Goal: Task Accomplishment & Management: Use online tool/utility

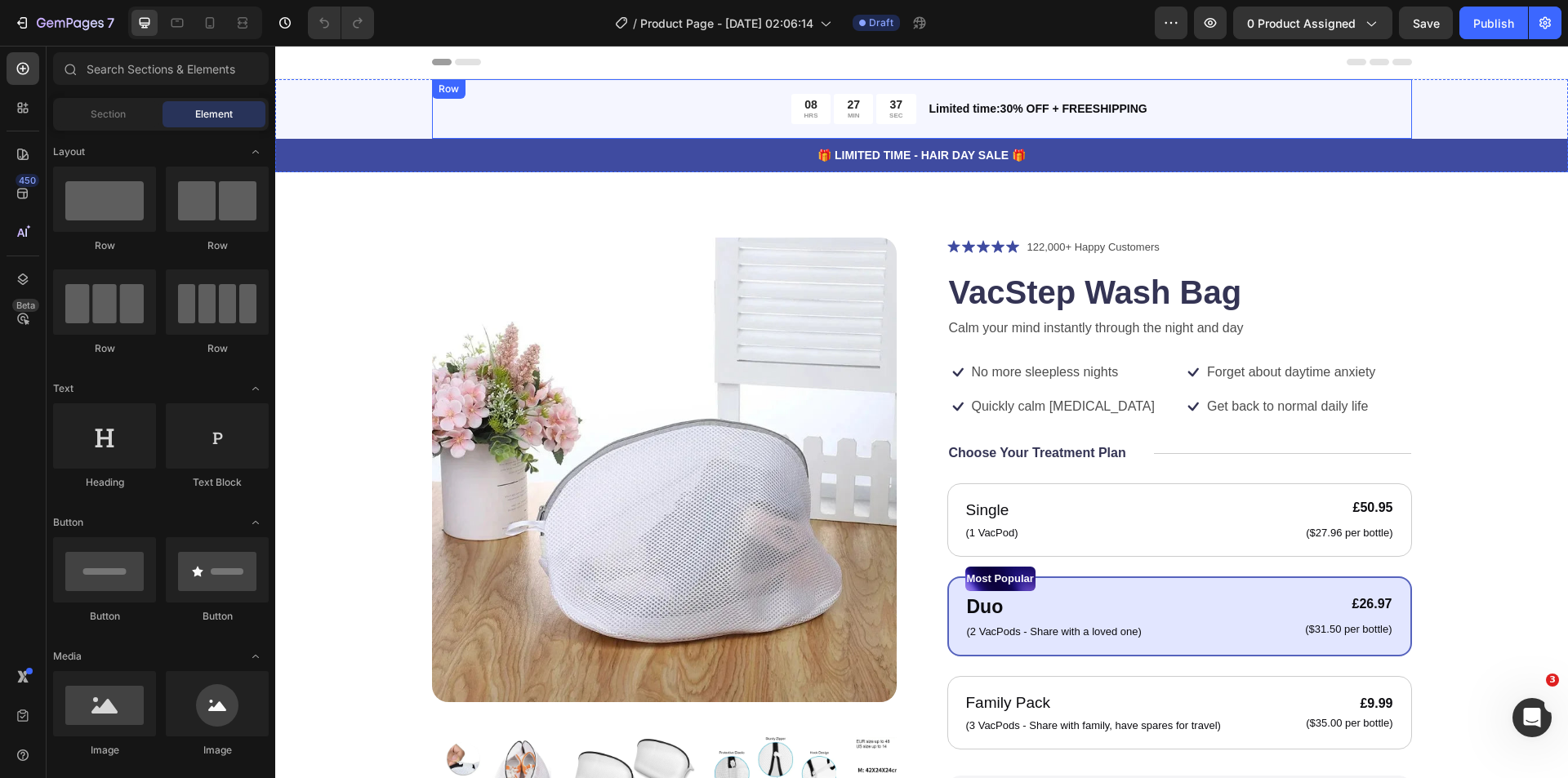
click at [1354, 83] on div "08 HRS 27 MIN 37 SEC Countdown Timer Limited time:30% OFF + FREESHIPPING Text B…" at bounding box center [922, 108] width 980 height 59
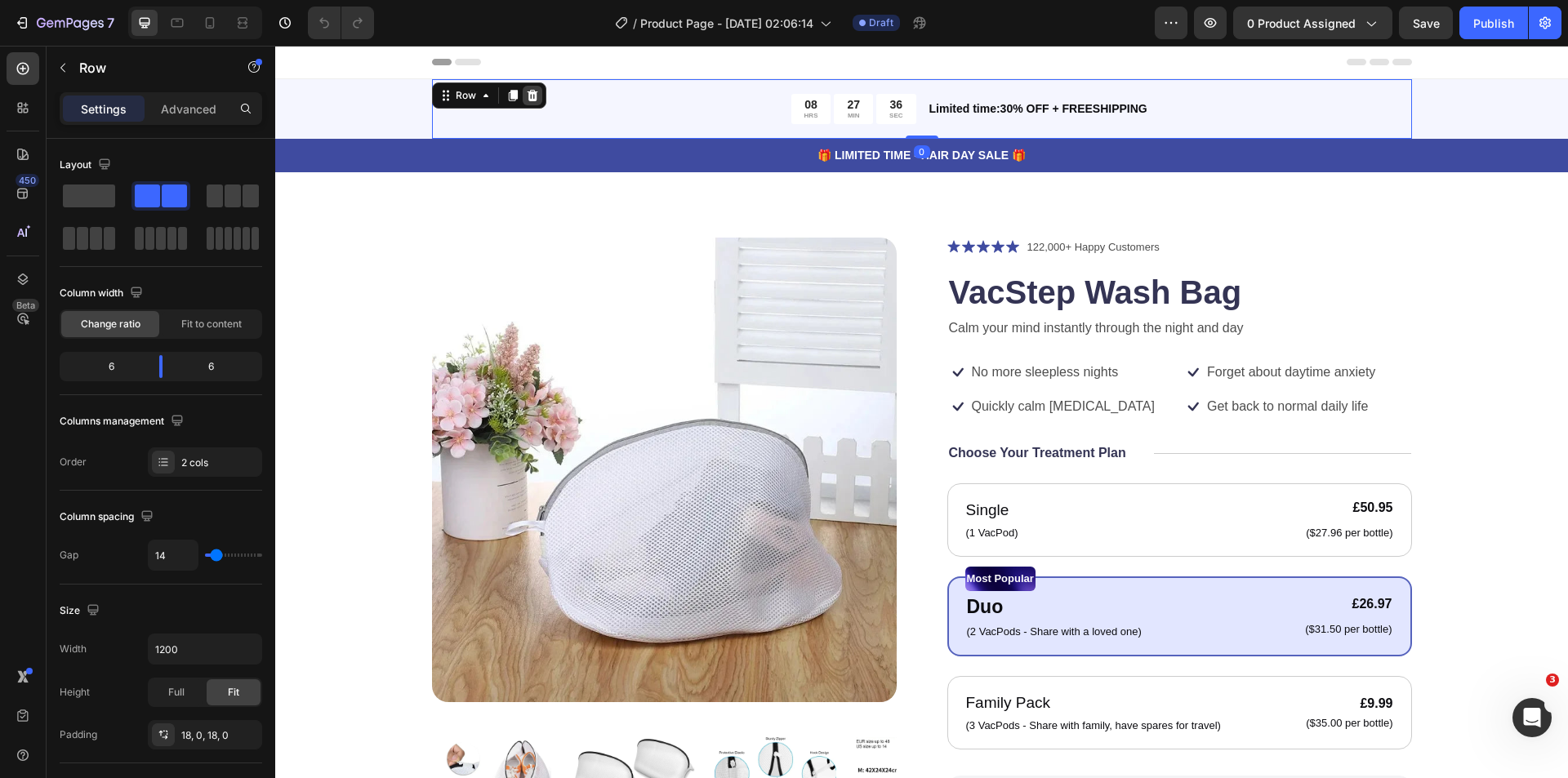
click at [529, 92] on icon at bounding box center [532, 96] width 10 height 11
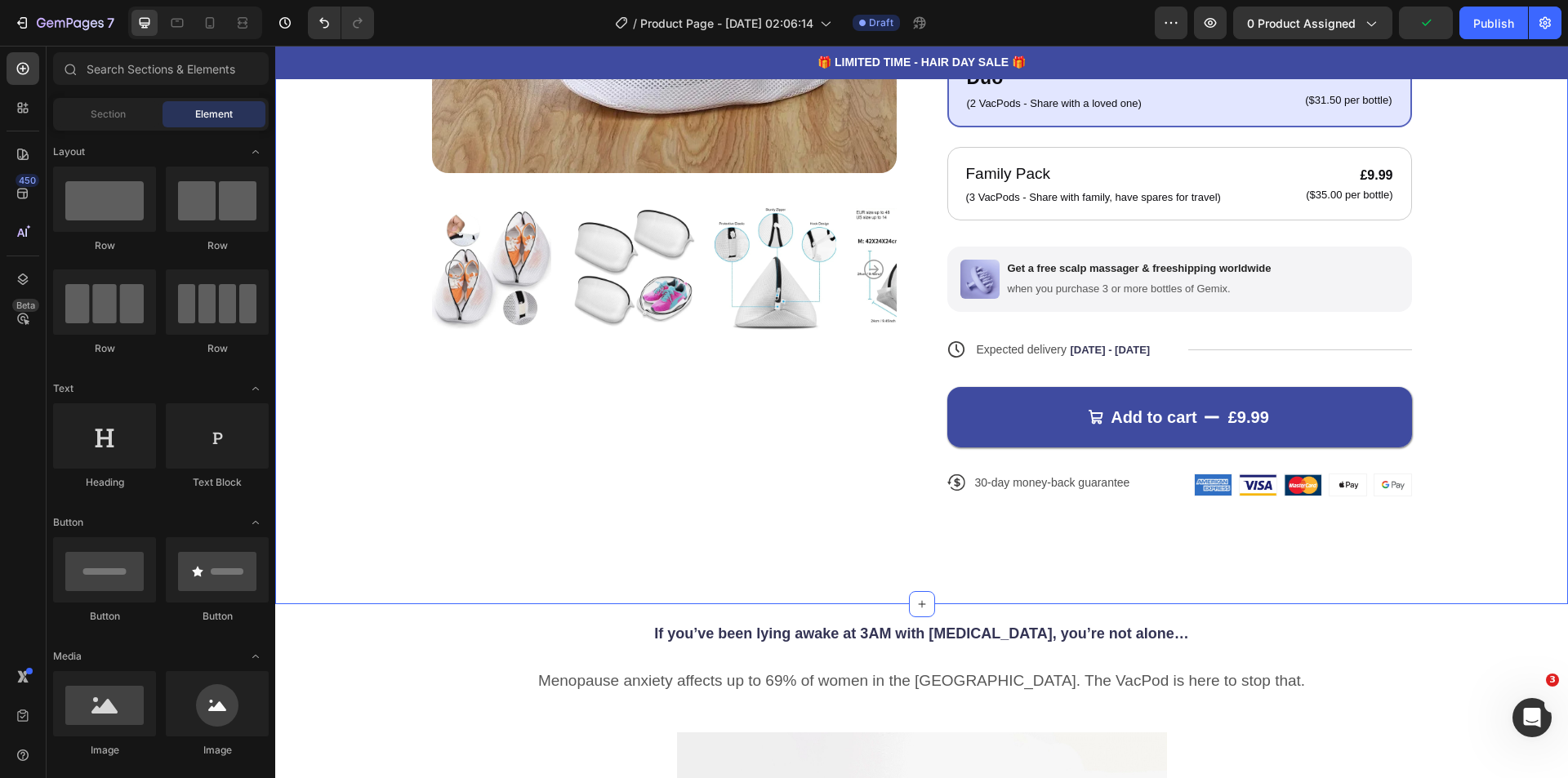
scroll to position [490, 0]
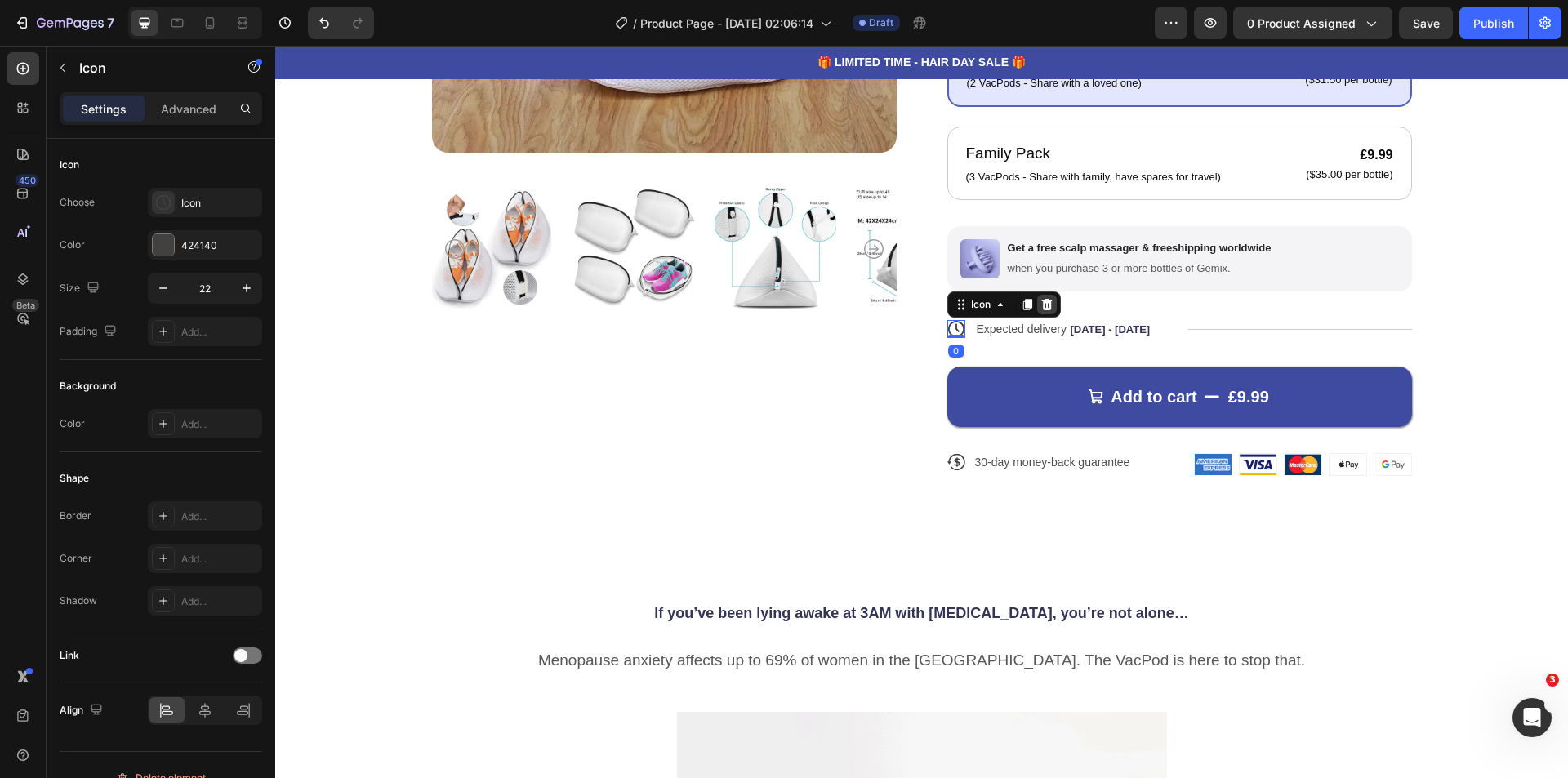
click at [1047, 304] on div at bounding box center [1047, 304] width 19 height 19
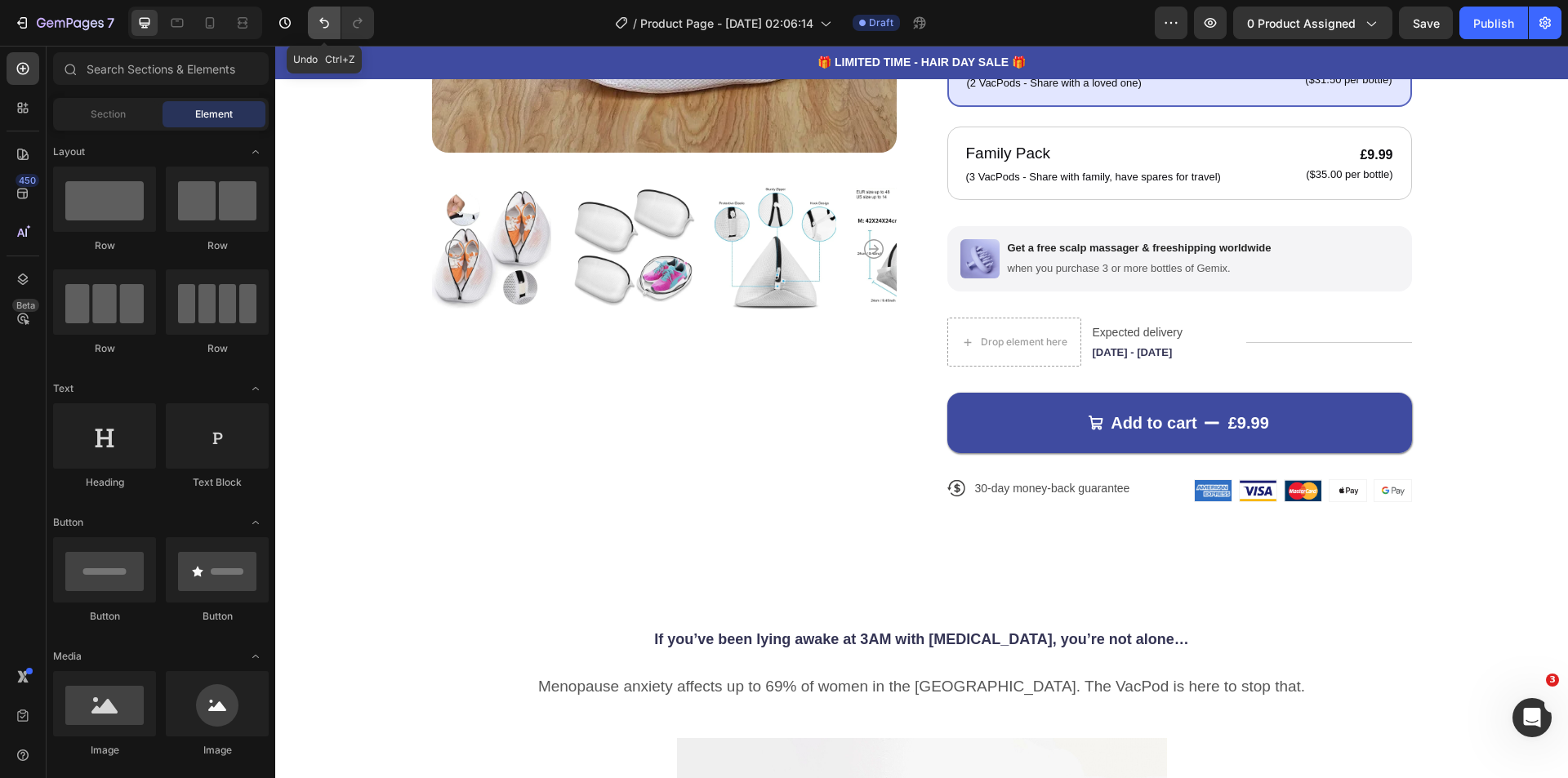
click at [317, 17] on icon "Undo/Redo" at bounding box center [325, 23] width 17 height 17
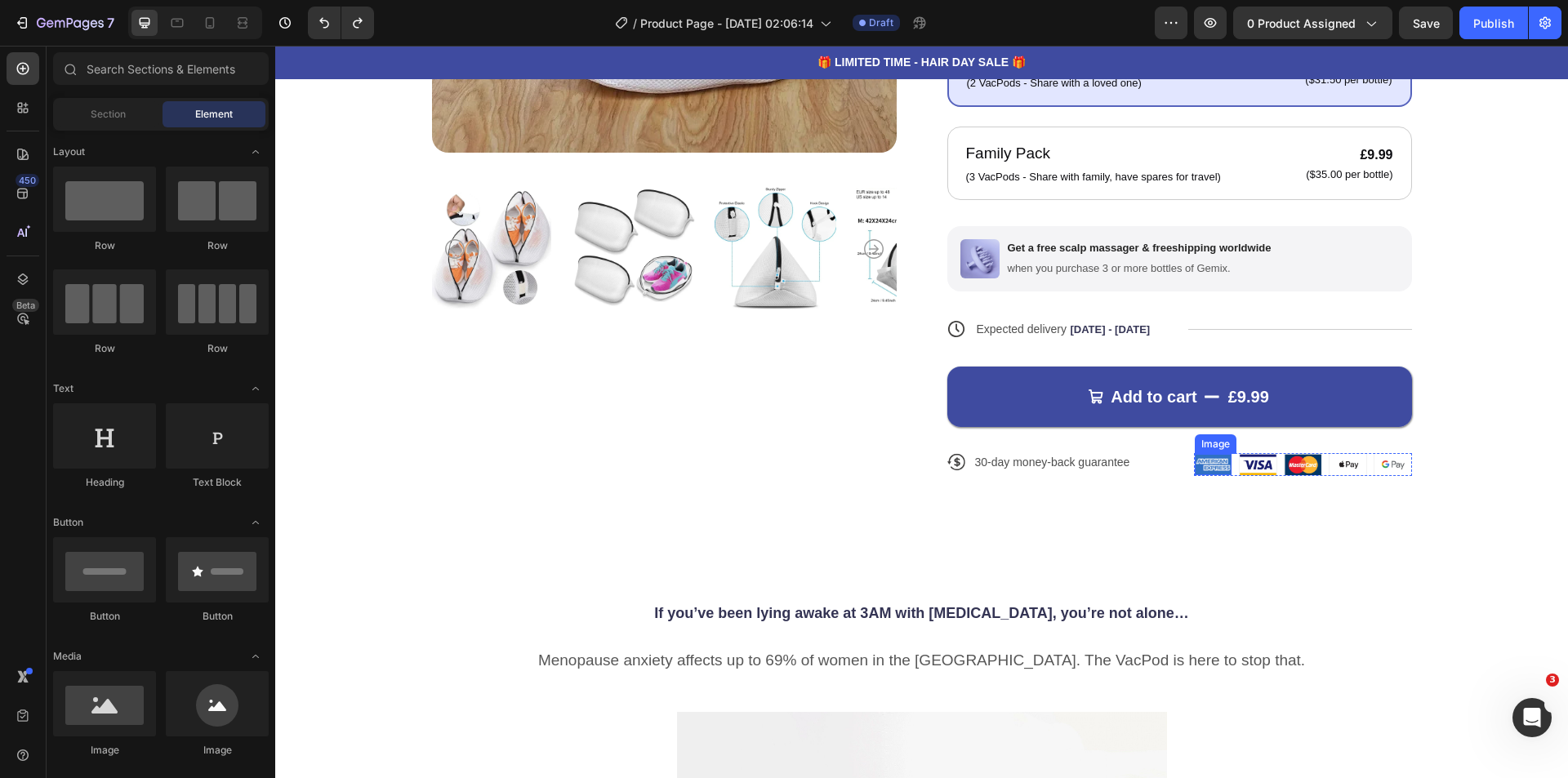
click at [1202, 462] on img at bounding box center [1214, 464] width 37 height 21
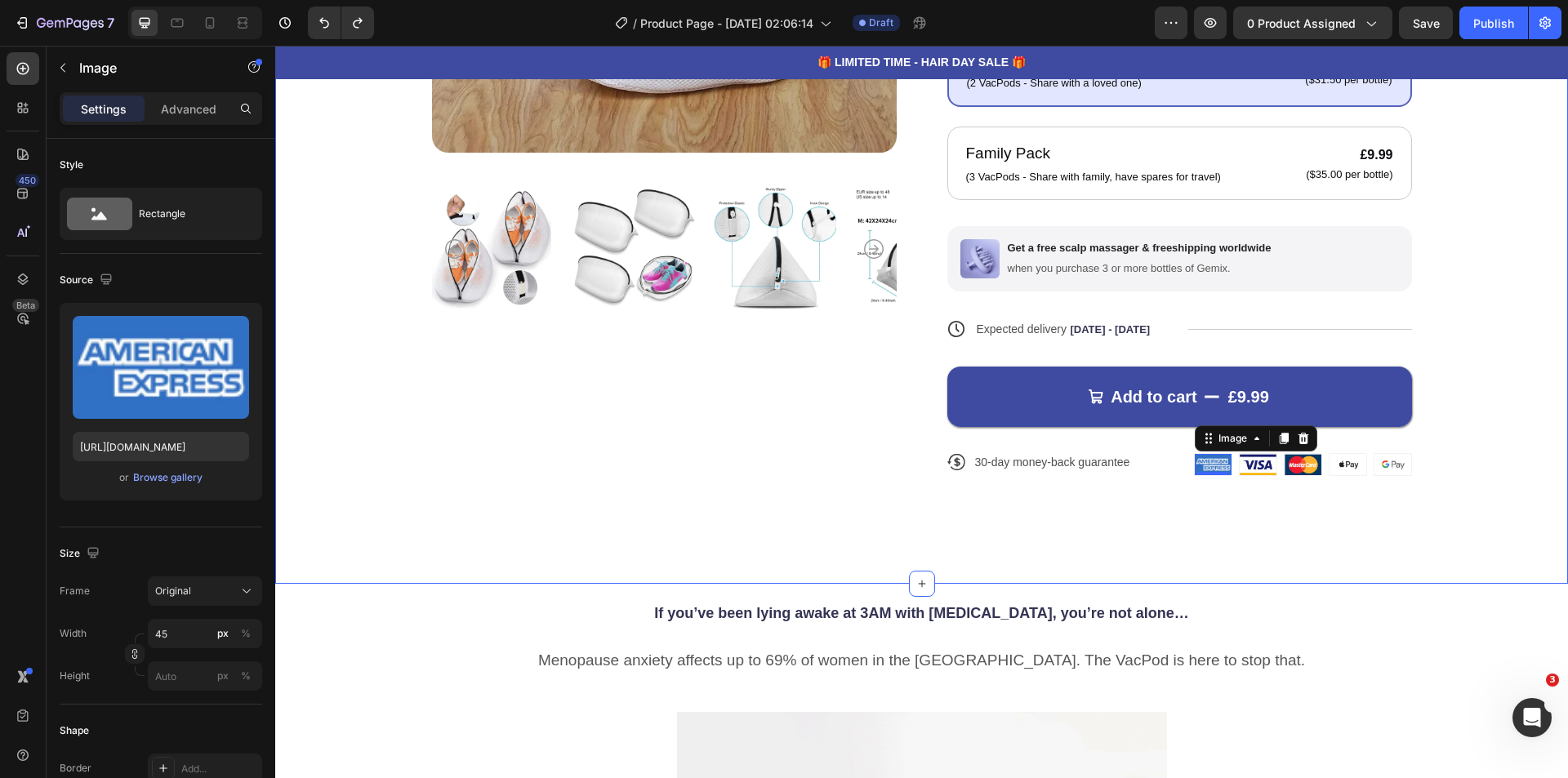
click at [1358, 549] on div "Product Images Icon Icon Icon Icon Icon Icon List 122,000+ Happy Customers Text…" at bounding box center [921, 103] width 1292 height 961
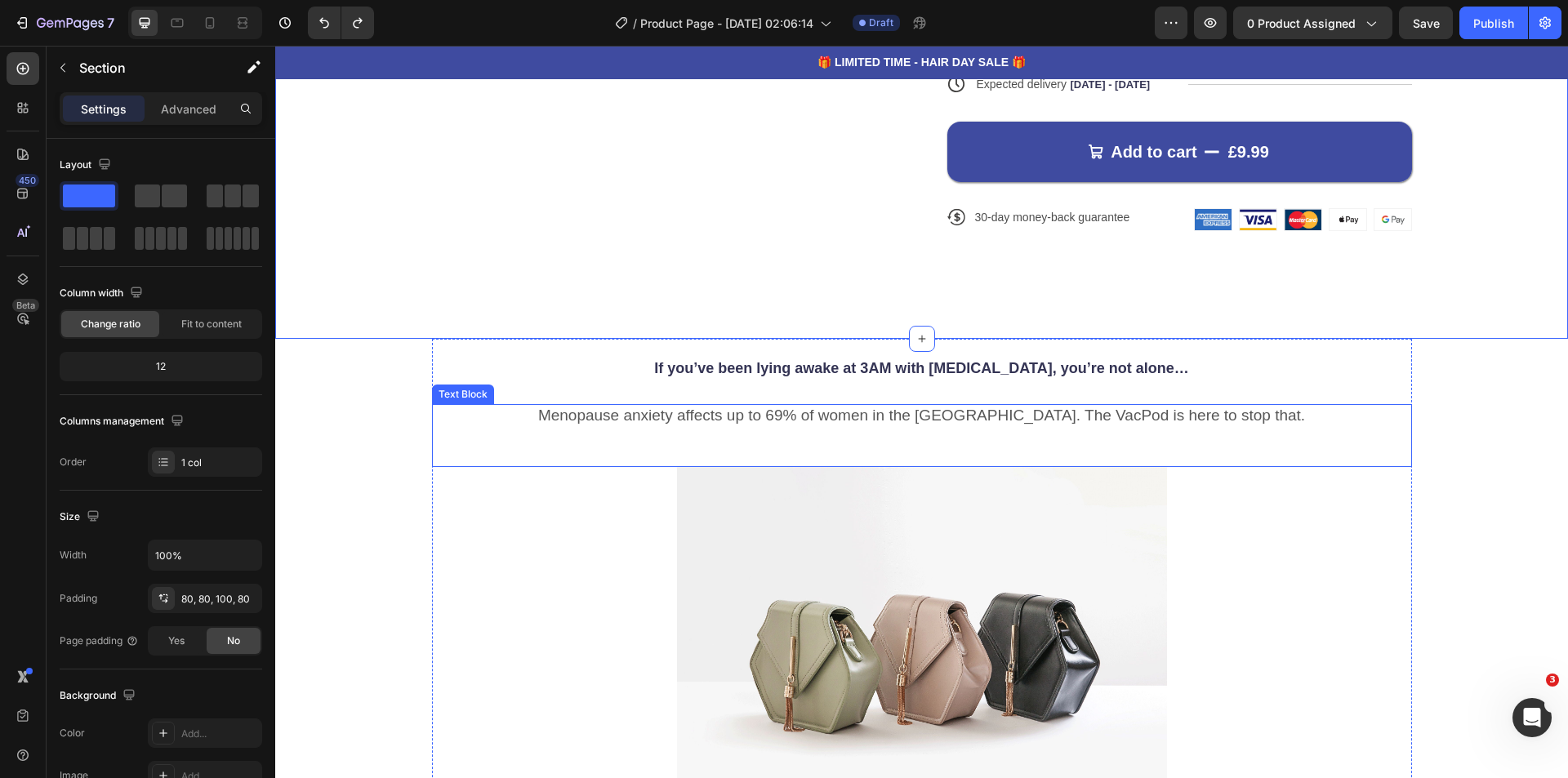
scroll to position [816, 0]
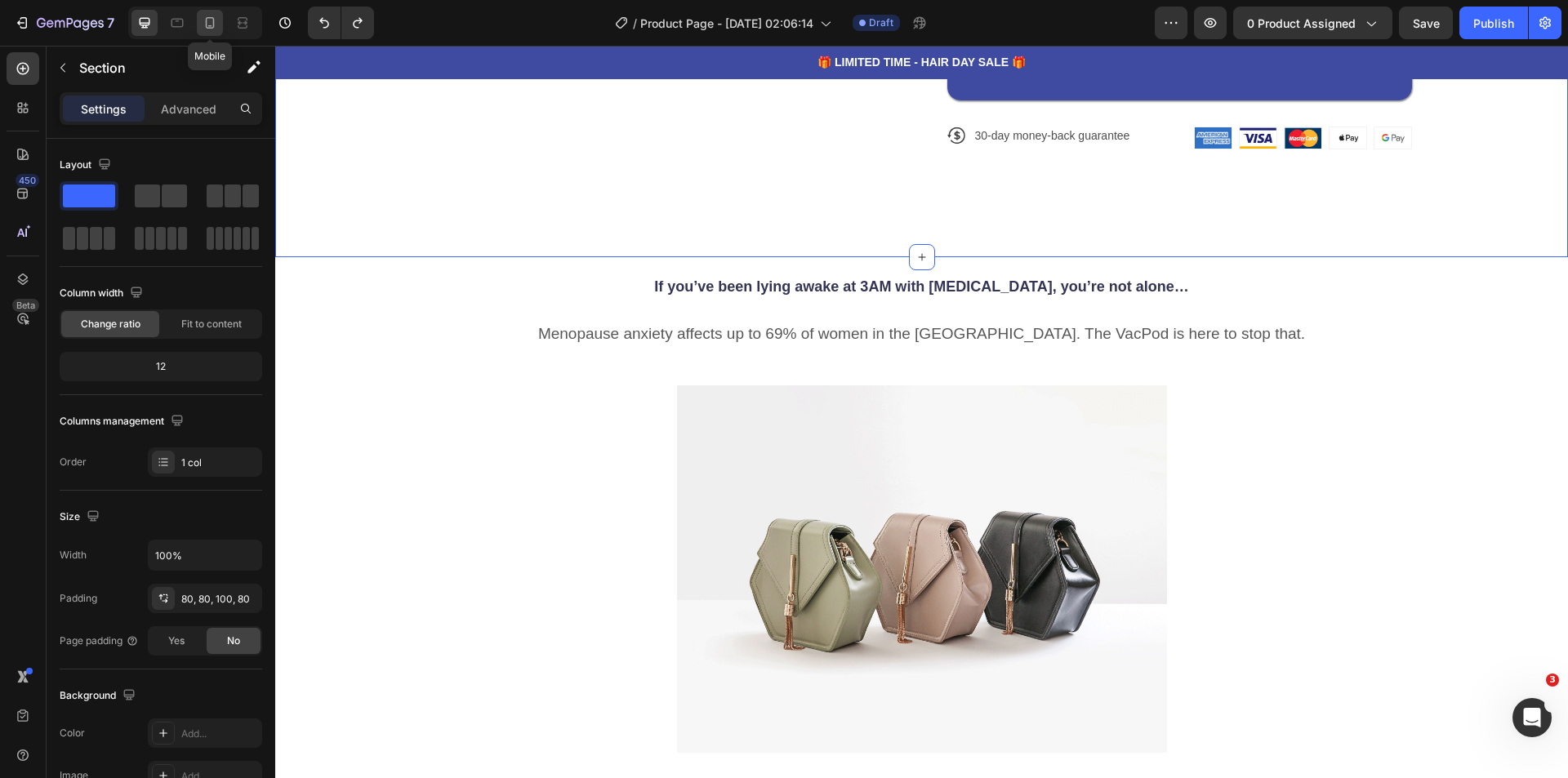
click at [202, 22] on icon at bounding box center [210, 23] width 17 height 17
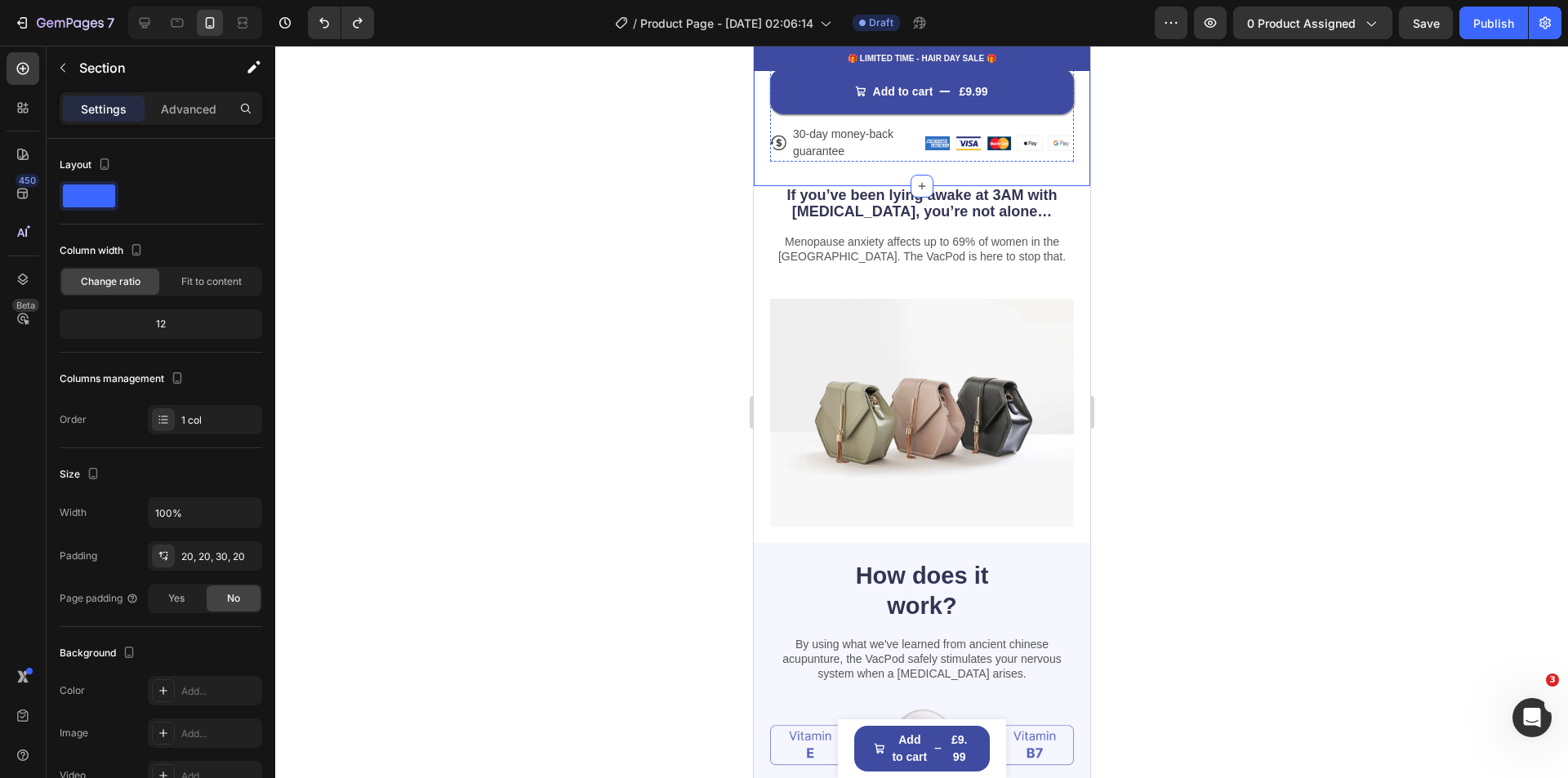
scroll to position [1144, 0]
click at [1353, 507] on div at bounding box center [921, 411] width 1292 height 732
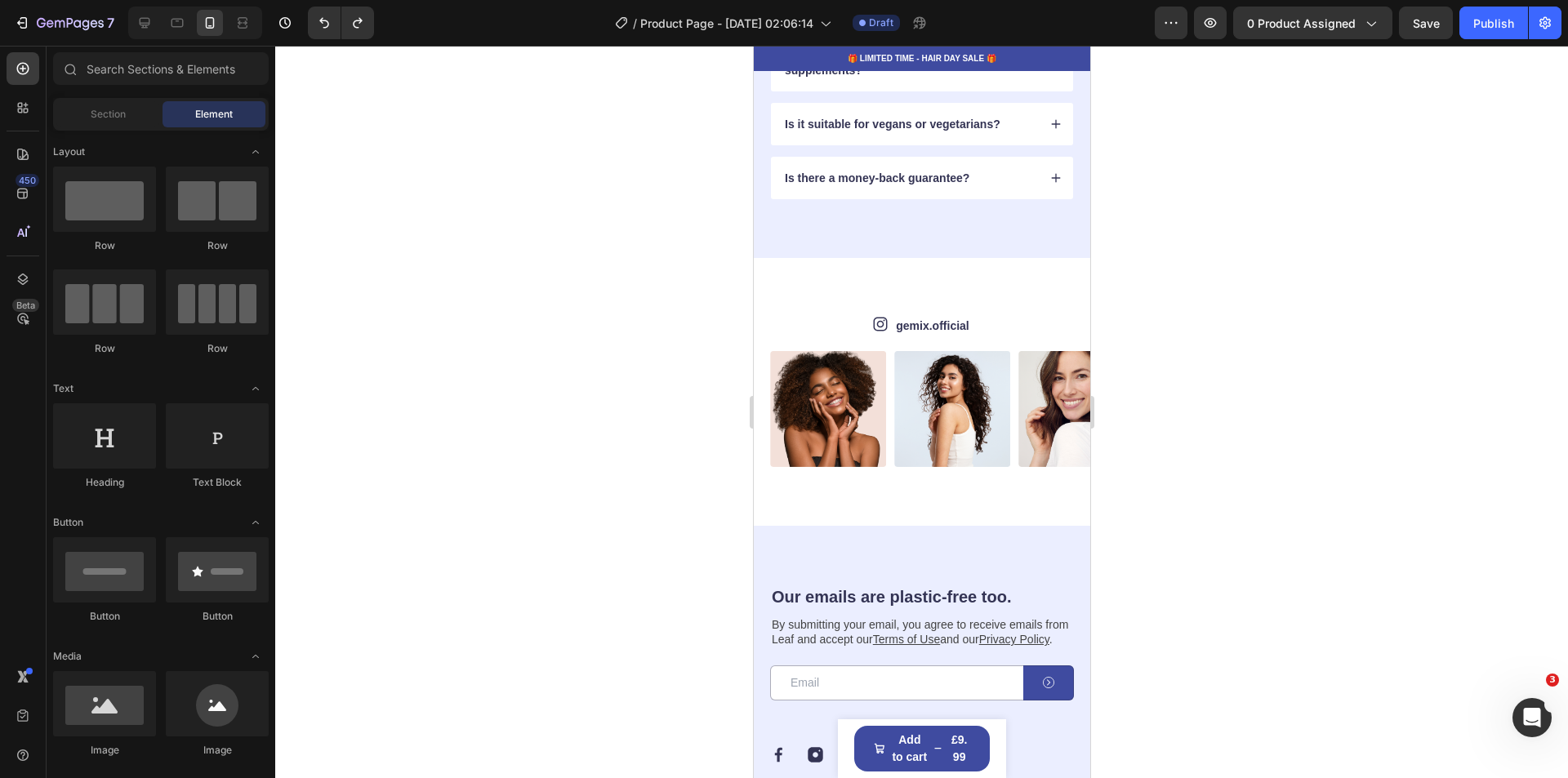
scroll to position [4164, 0]
click at [982, 327] on div "Icon gemix.official Text Block Row" at bounding box center [929, 326] width 320 height 18
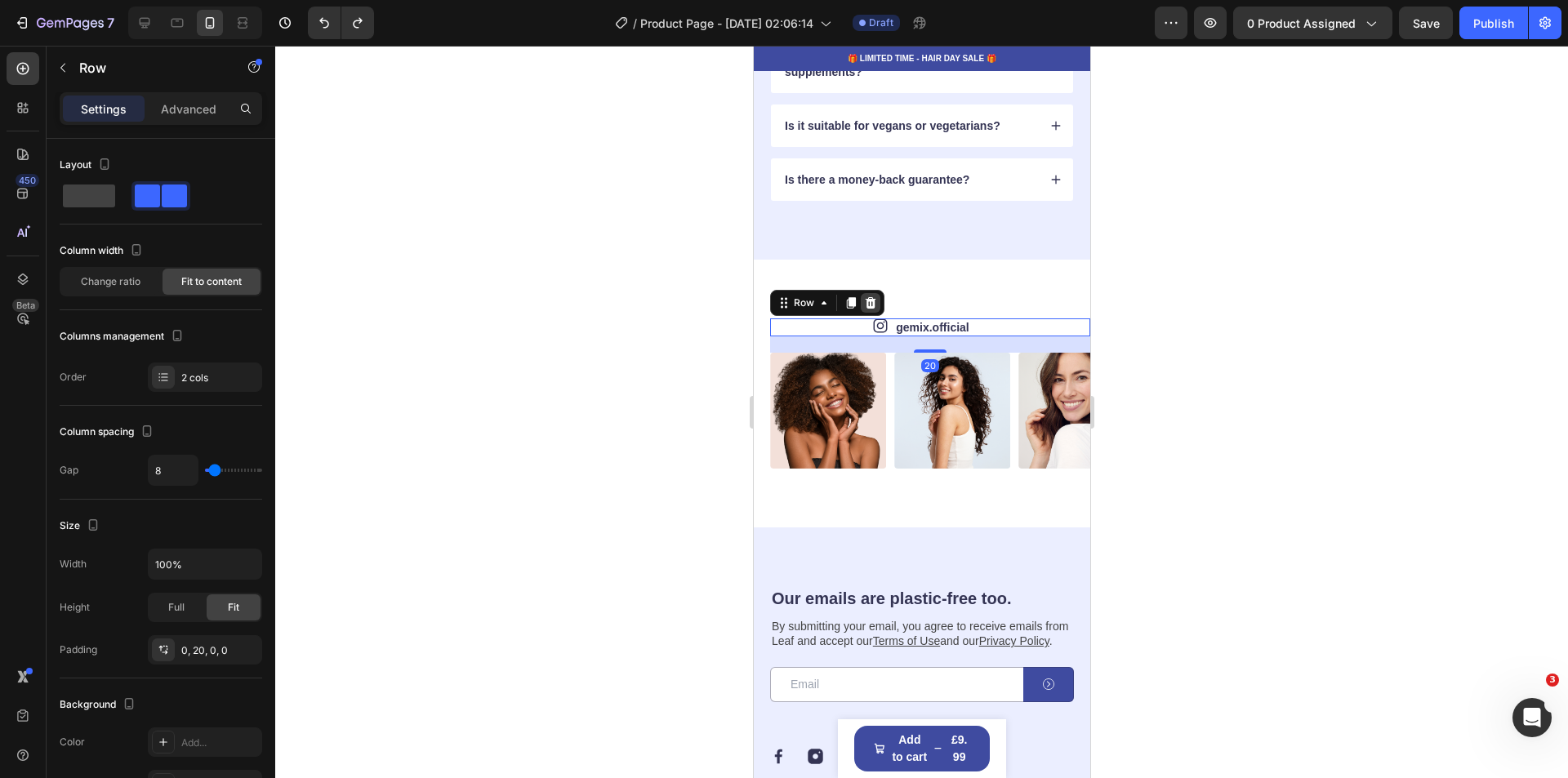
click at [870, 302] on icon at bounding box center [869, 302] width 13 height 13
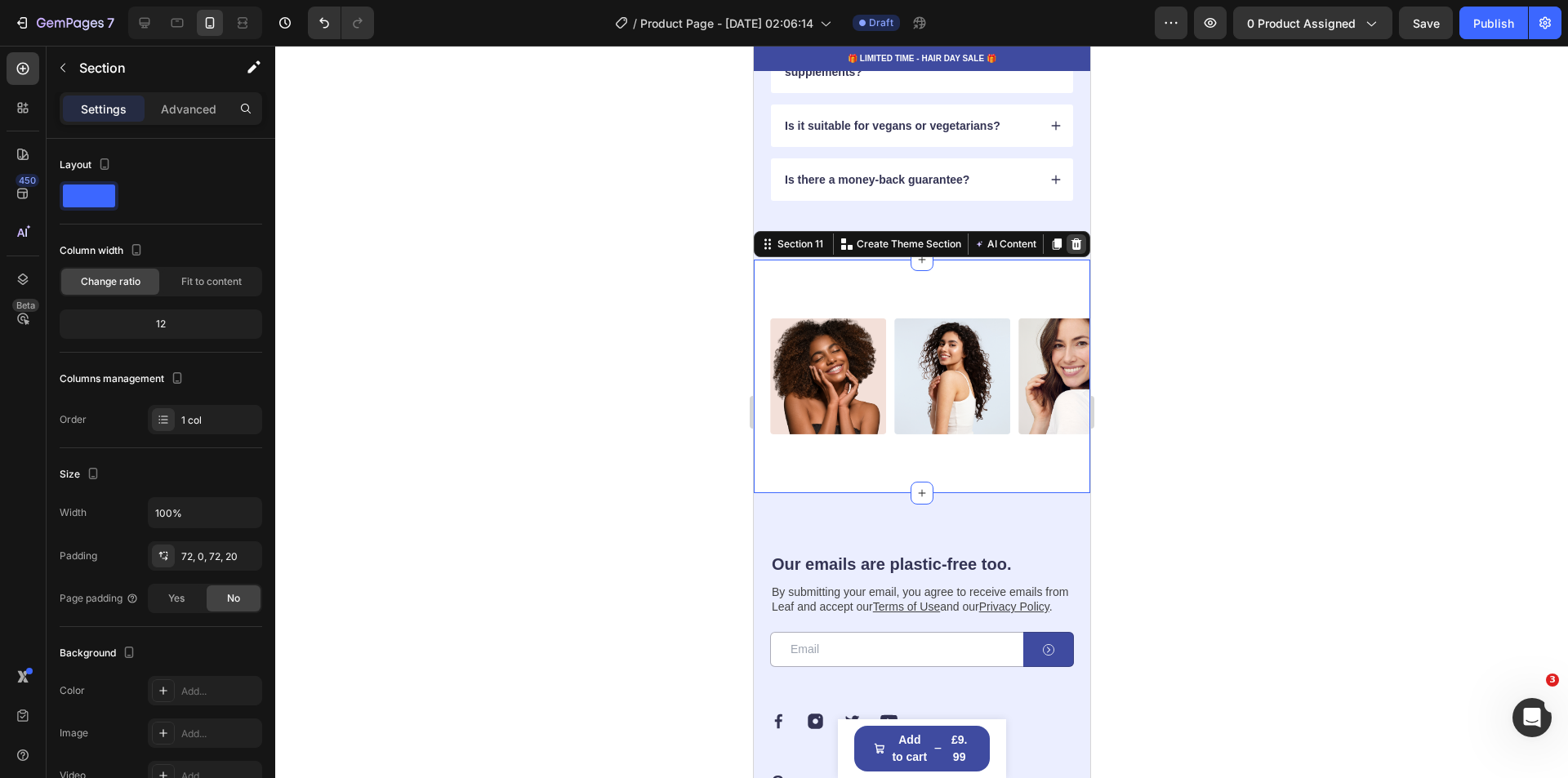
click at [1071, 242] on icon at bounding box center [1075, 244] width 10 height 11
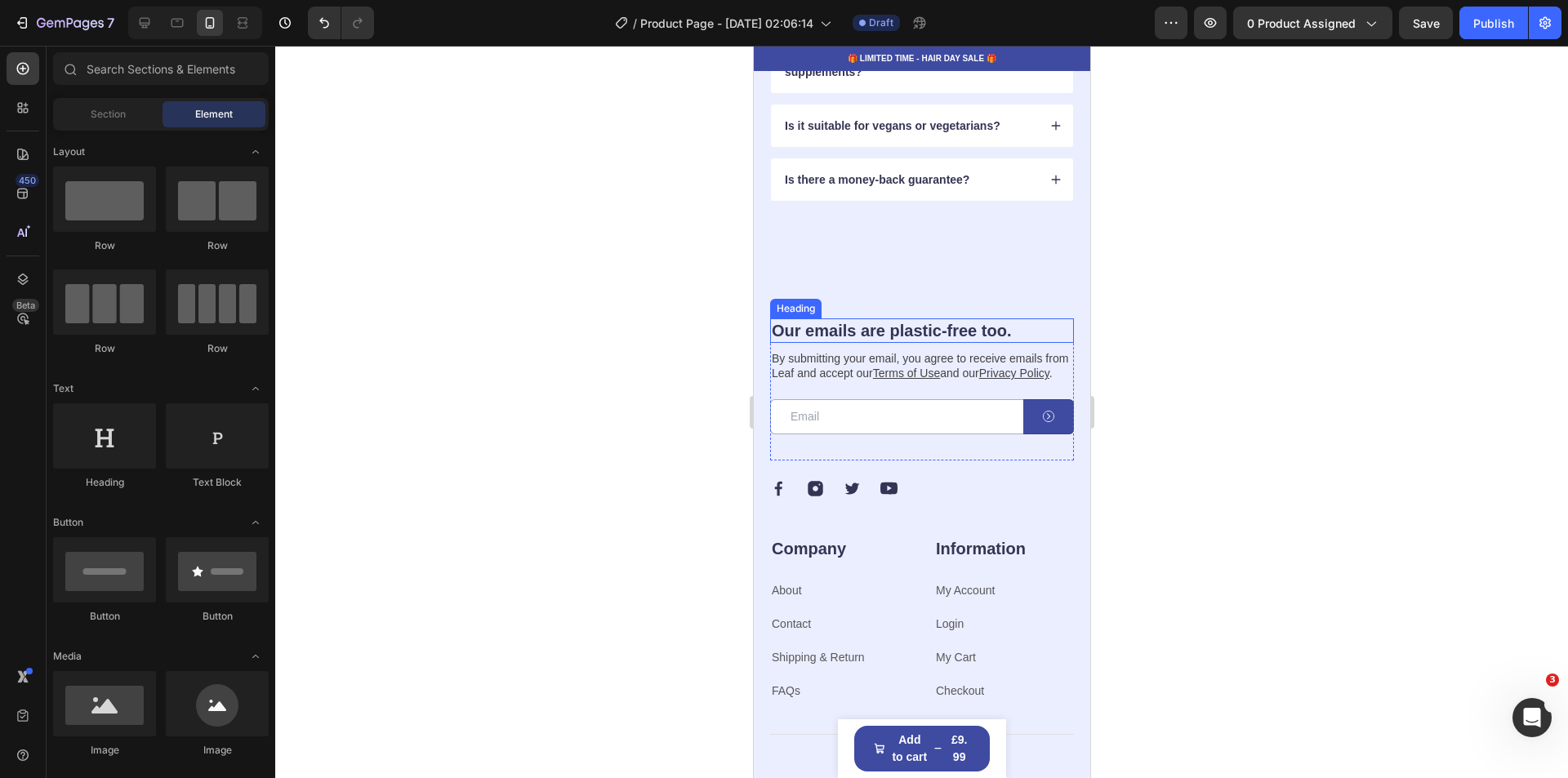
click at [1005, 333] on h2 "Our emails are plastic-free too." at bounding box center [920, 330] width 303 height 24
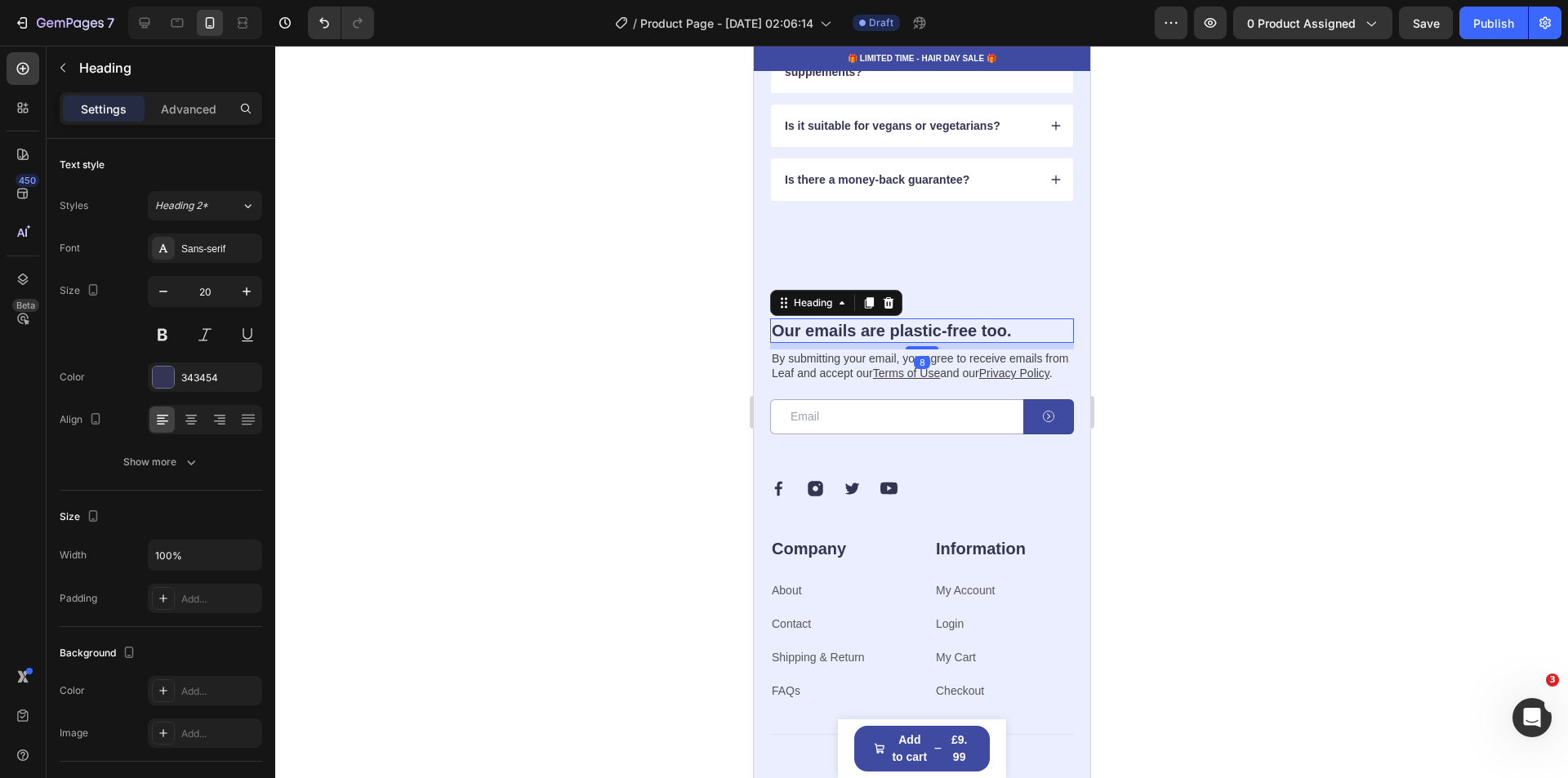
click at [1005, 333] on h2 "Our emails are plastic-free too." at bounding box center [920, 330] width 303 height 24
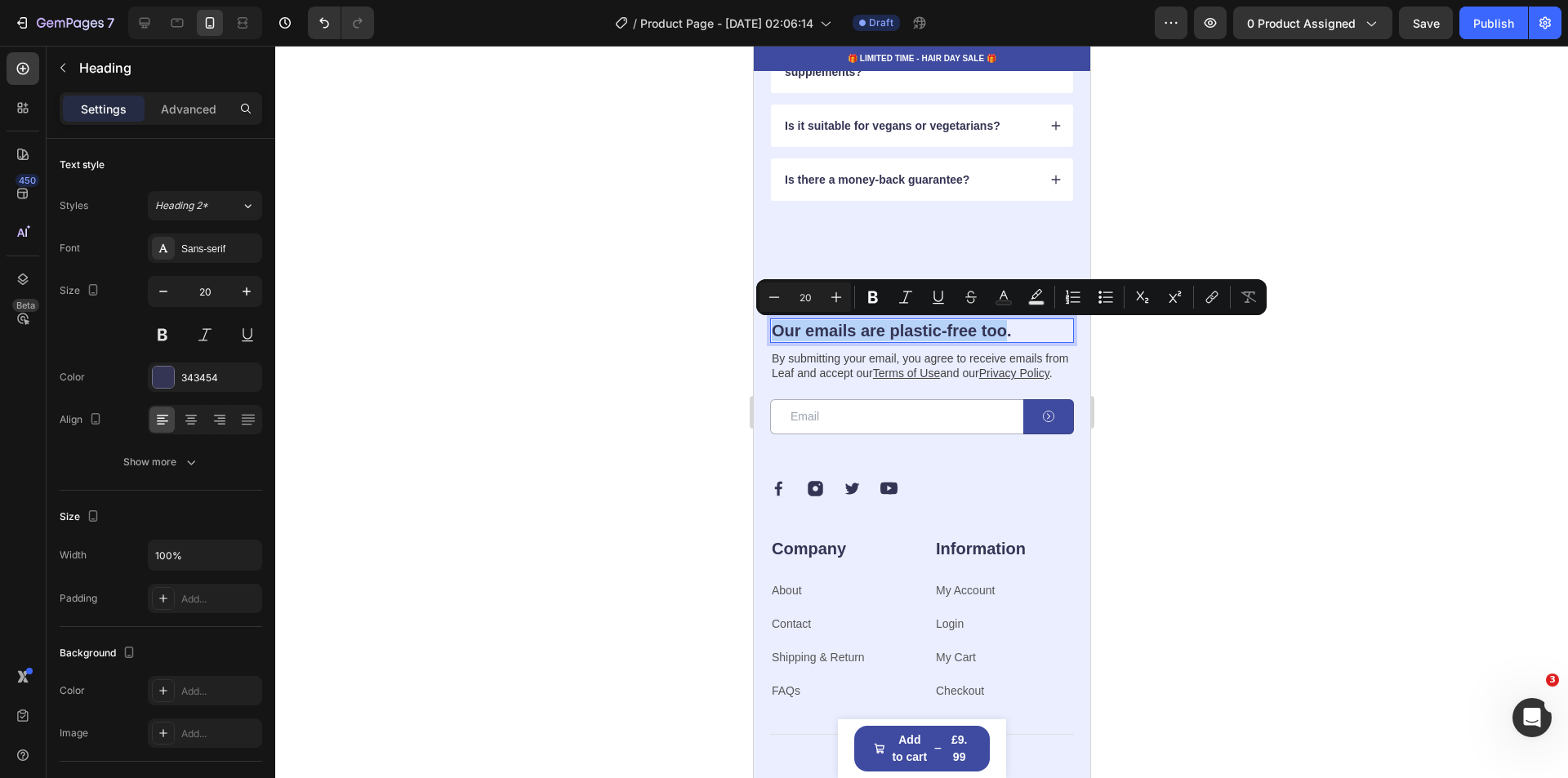
drag, startPoint x: 1007, startPoint y: 333, endPoint x: 775, endPoint y: 342, distance: 232.2
click at [775, 342] on h2 "Our emails are plastic-free too." at bounding box center [920, 330] width 303 height 24
click at [1393, 429] on div at bounding box center [921, 411] width 1292 height 732
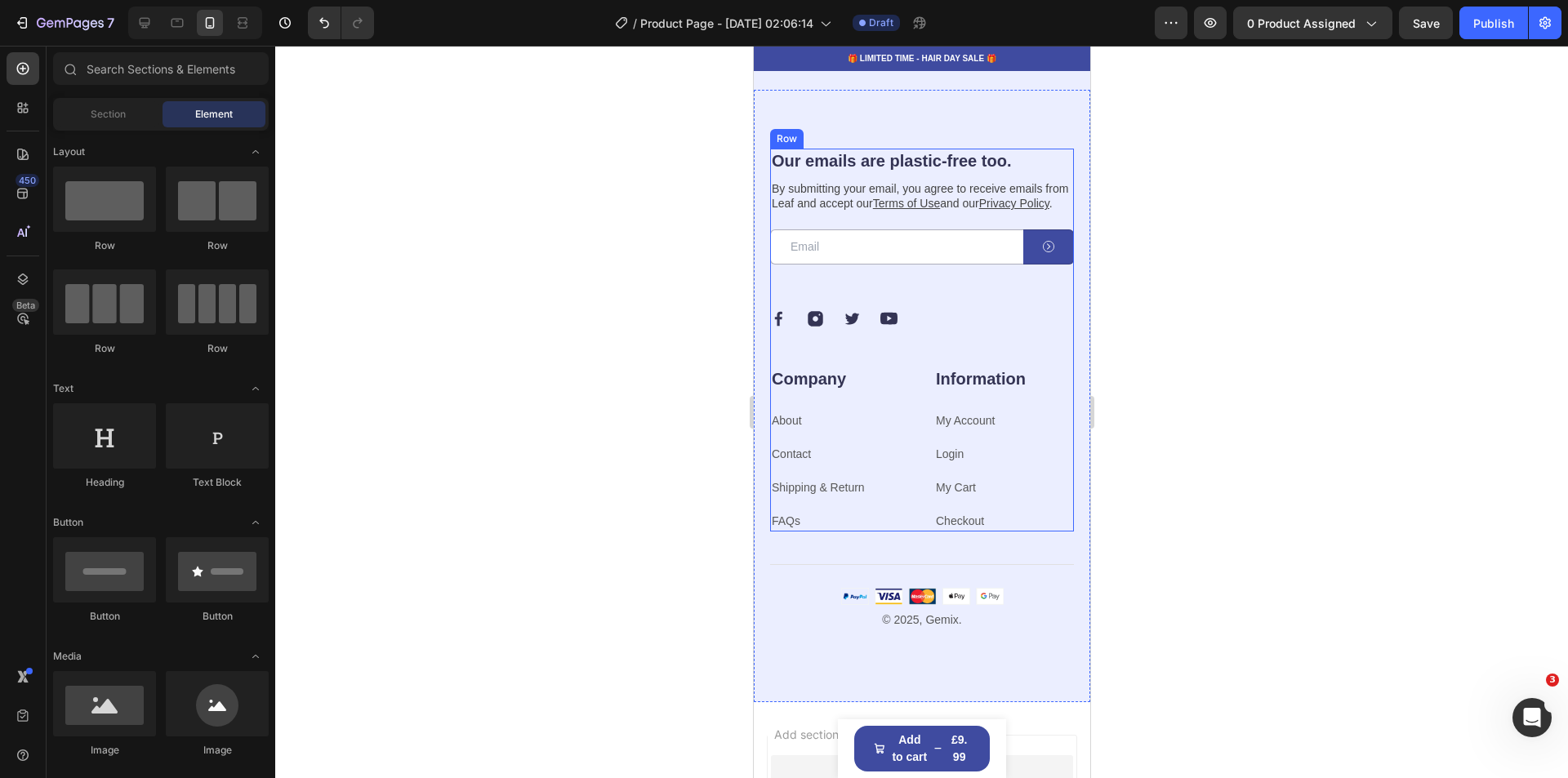
scroll to position [4490, 0]
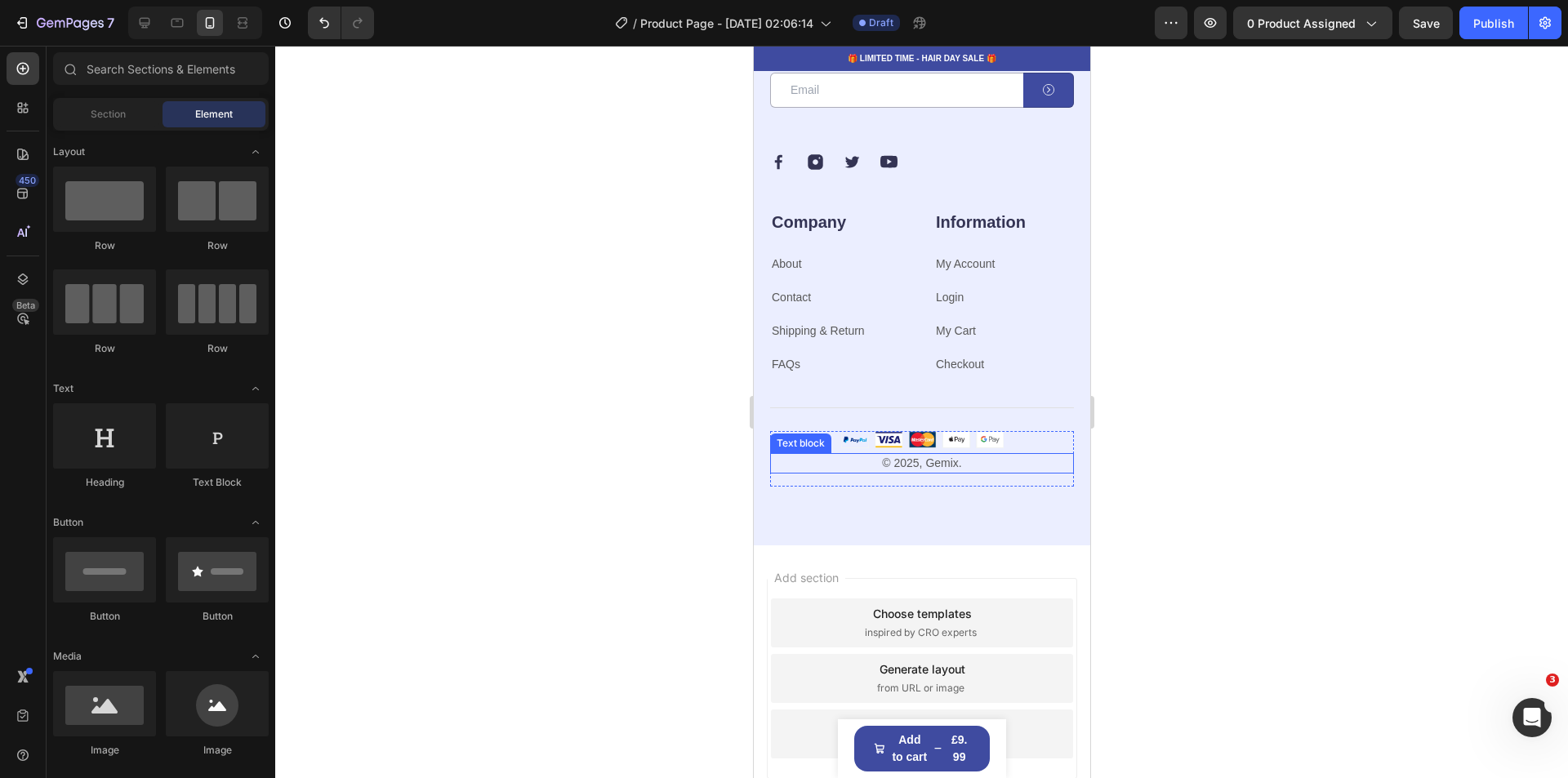
click at [985, 472] on p "© 2025, Gemix." at bounding box center [921, 463] width 301 height 17
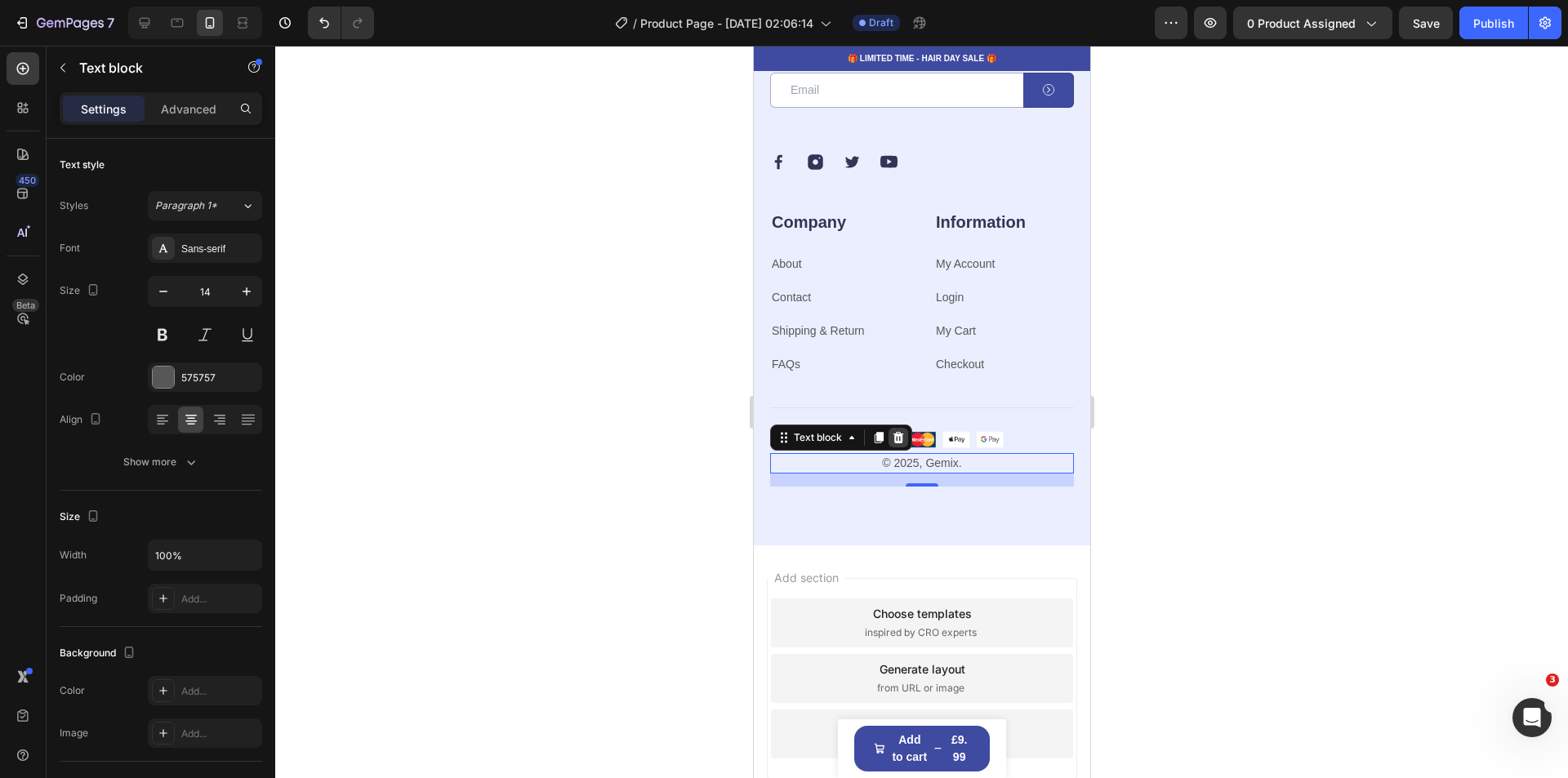
click at [895, 444] on icon at bounding box center [897, 438] width 13 height 13
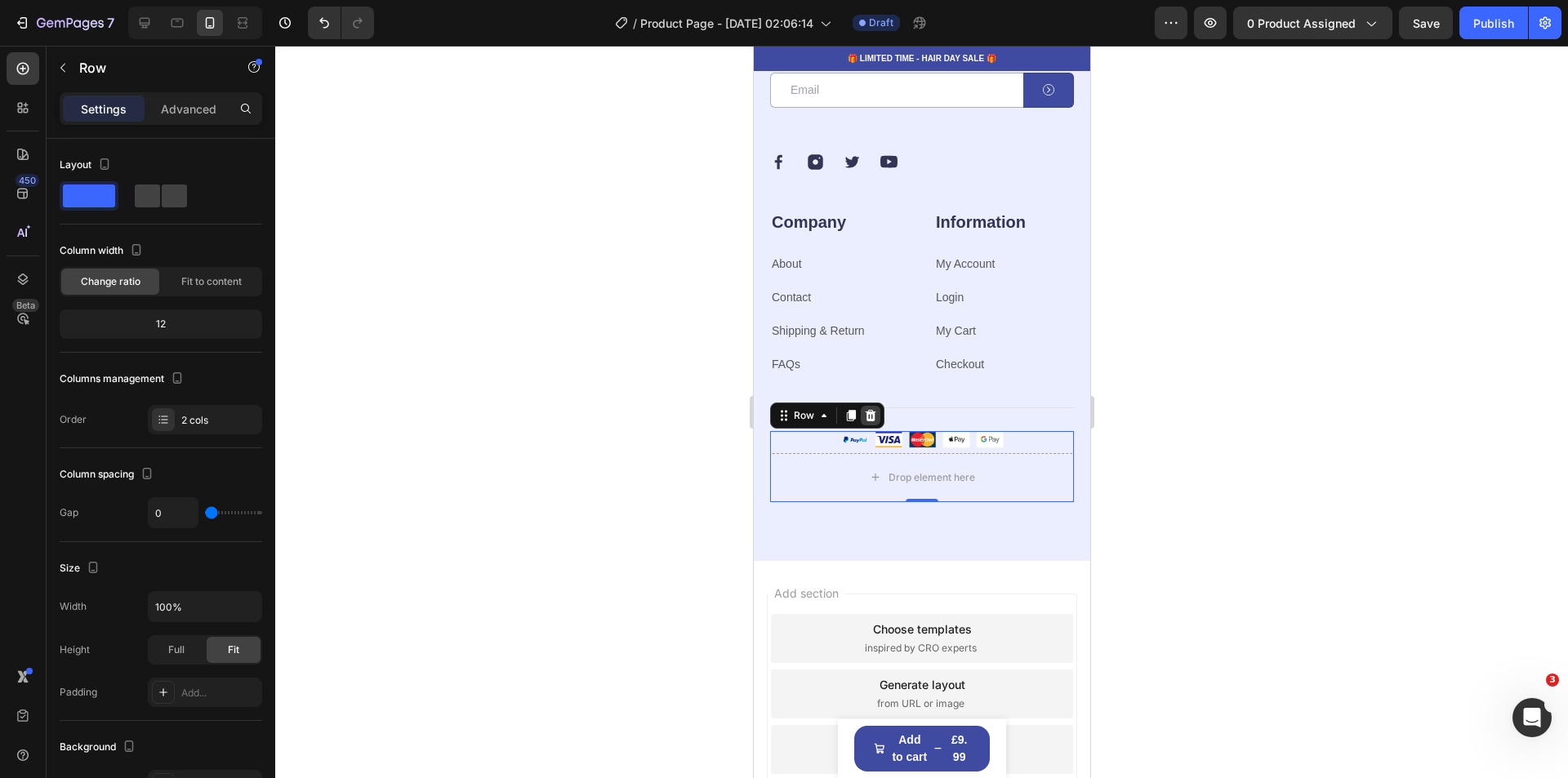
click at [871, 421] on icon at bounding box center [869, 415] width 10 height 11
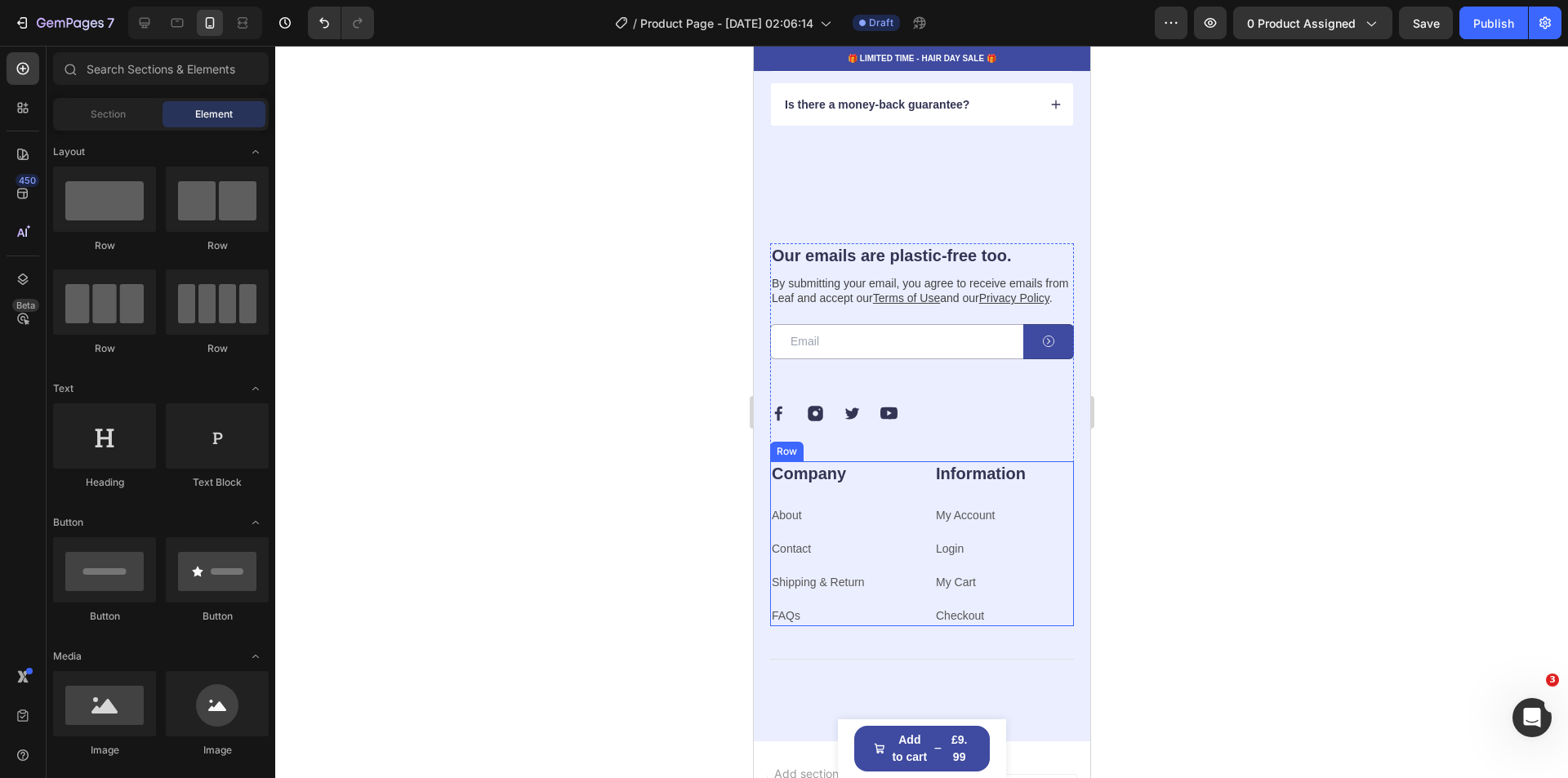
scroll to position [4327, 0]
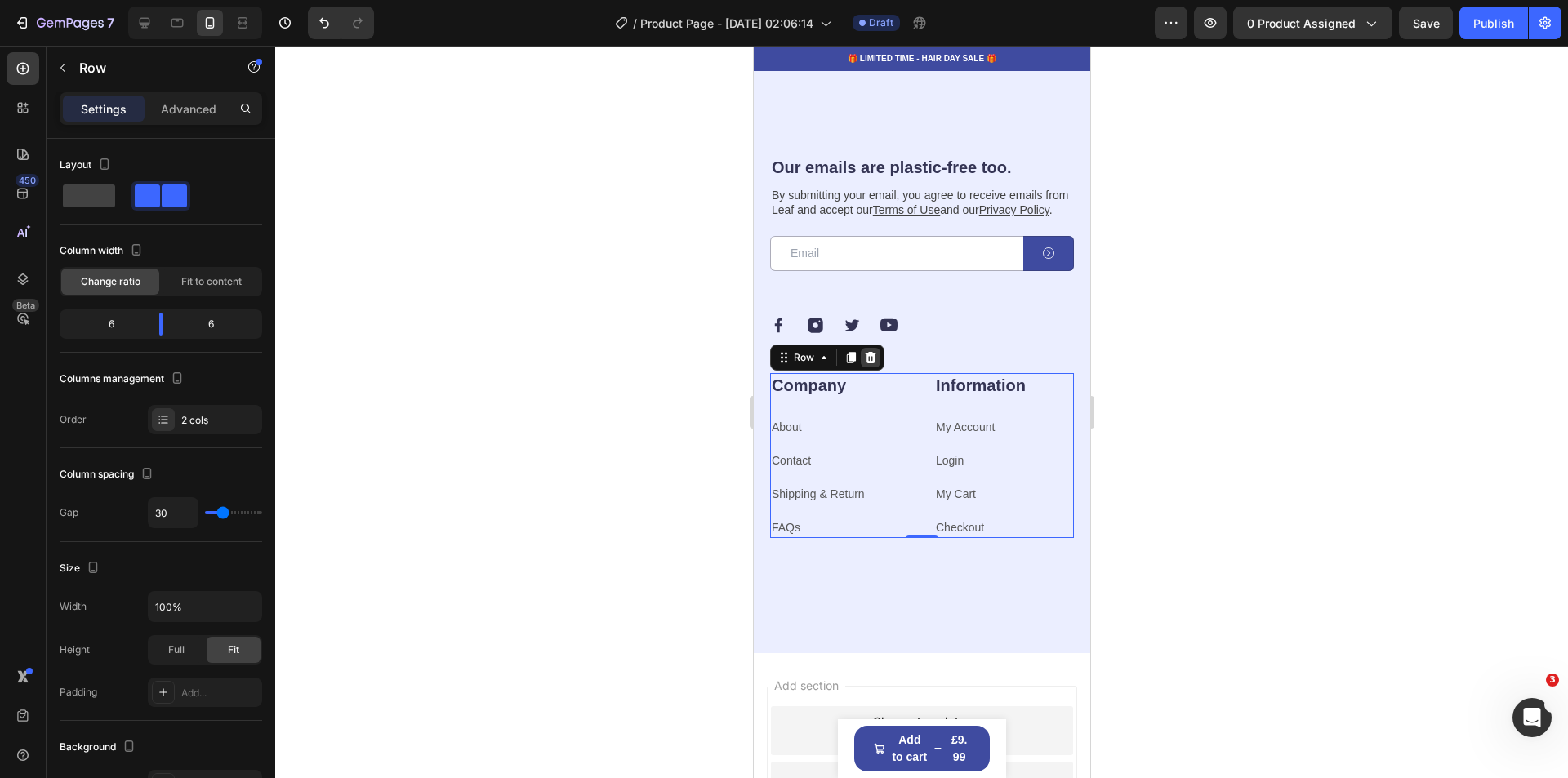
click at [872, 364] on icon at bounding box center [869, 357] width 13 height 13
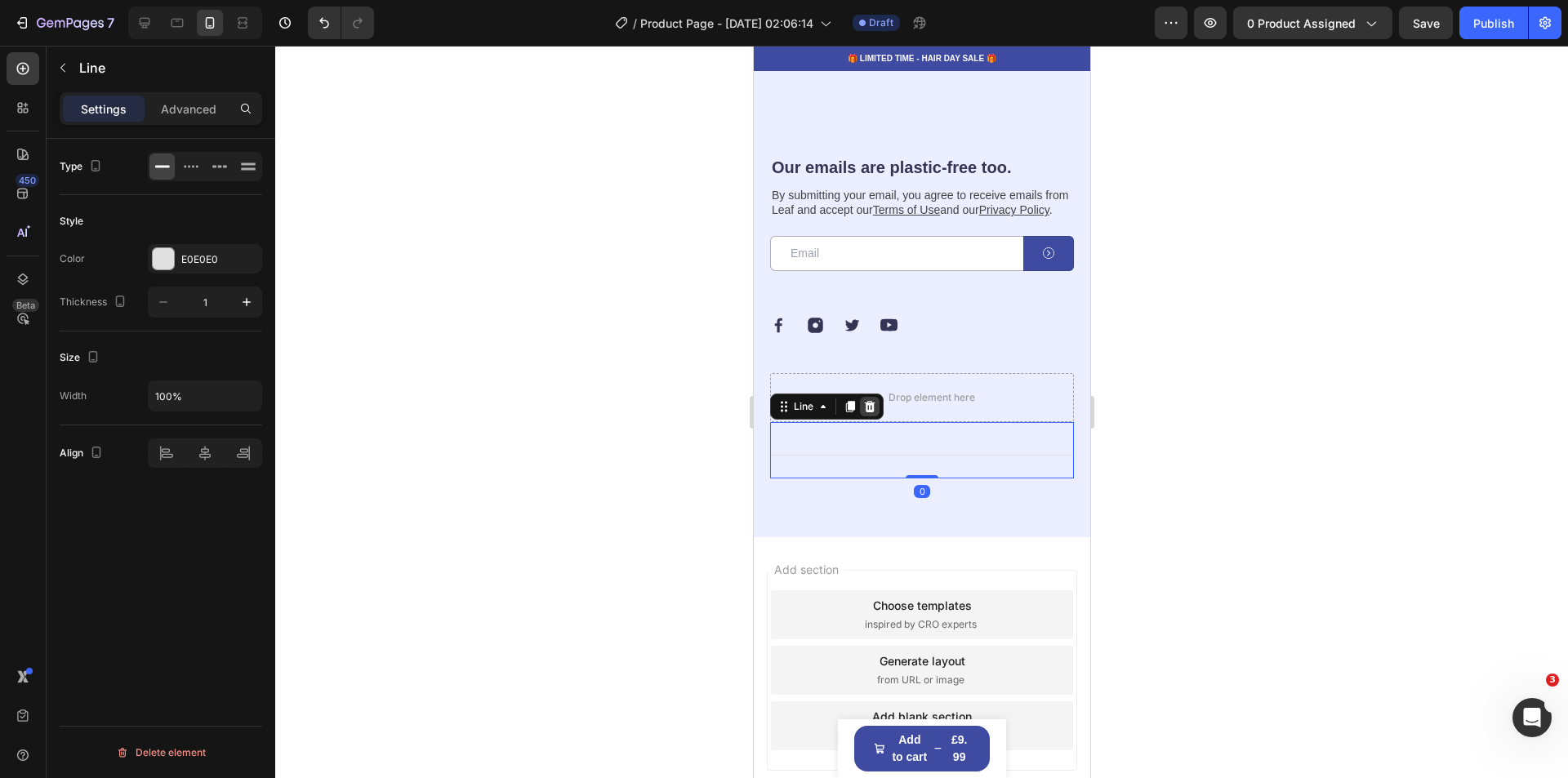
click at [873, 413] on icon at bounding box center [868, 406] width 13 height 13
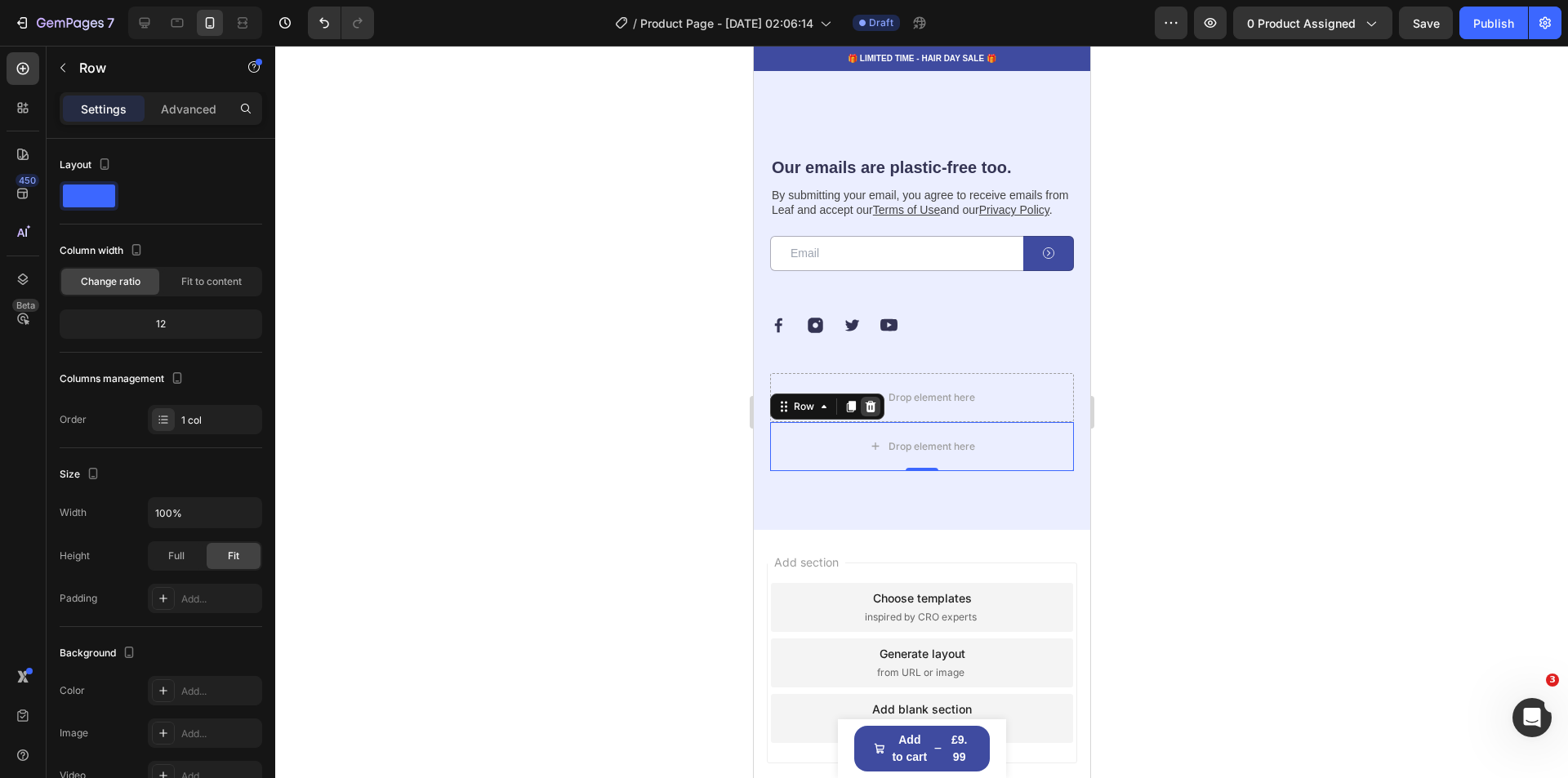
click at [875, 413] on icon at bounding box center [869, 406] width 13 height 13
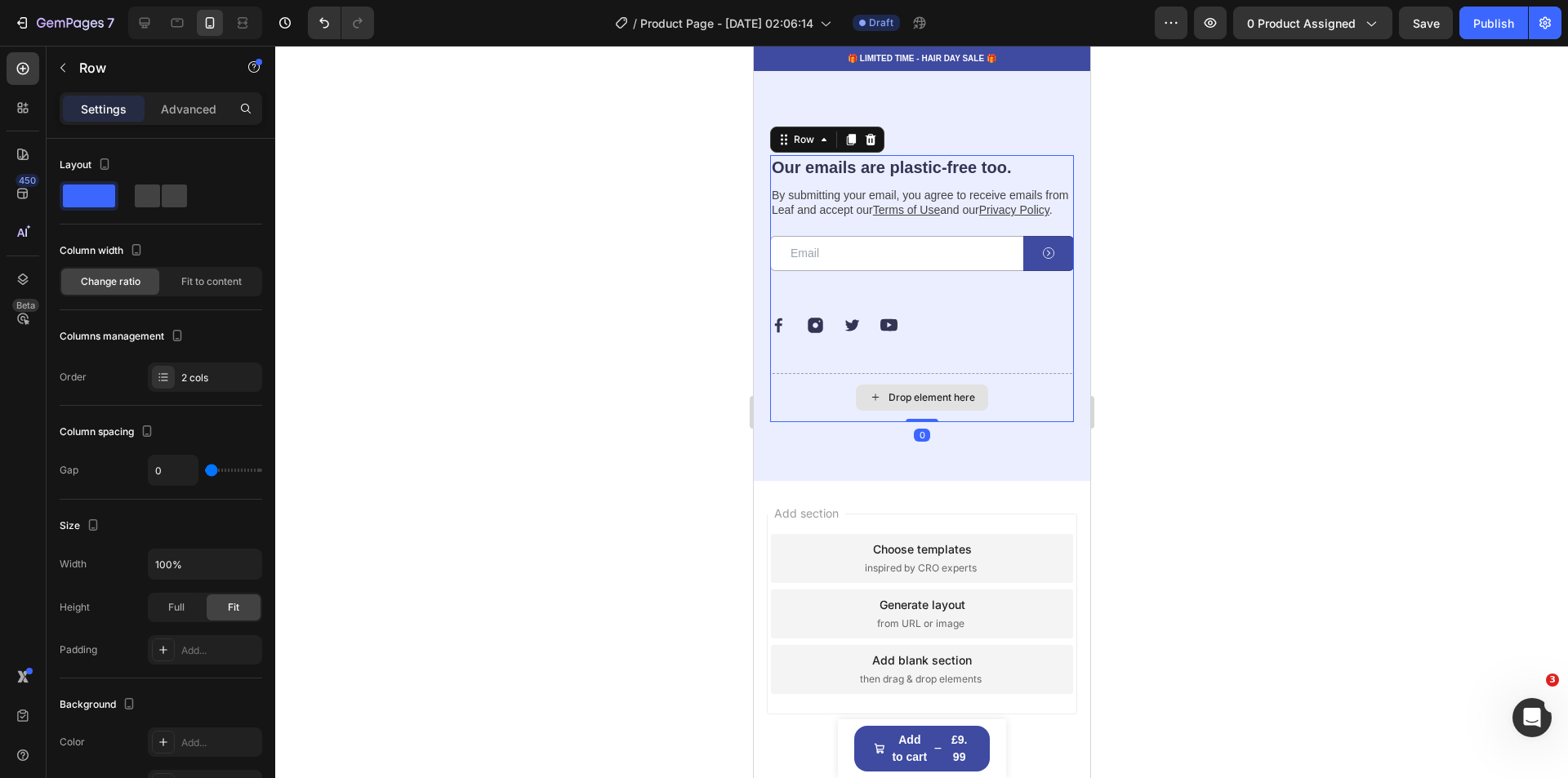
click at [793, 412] on div "Drop element here" at bounding box center [920, 397] width 303 height 49
click at [1317, 439] on div at bounding box center [921, 411] width 1292 height 732
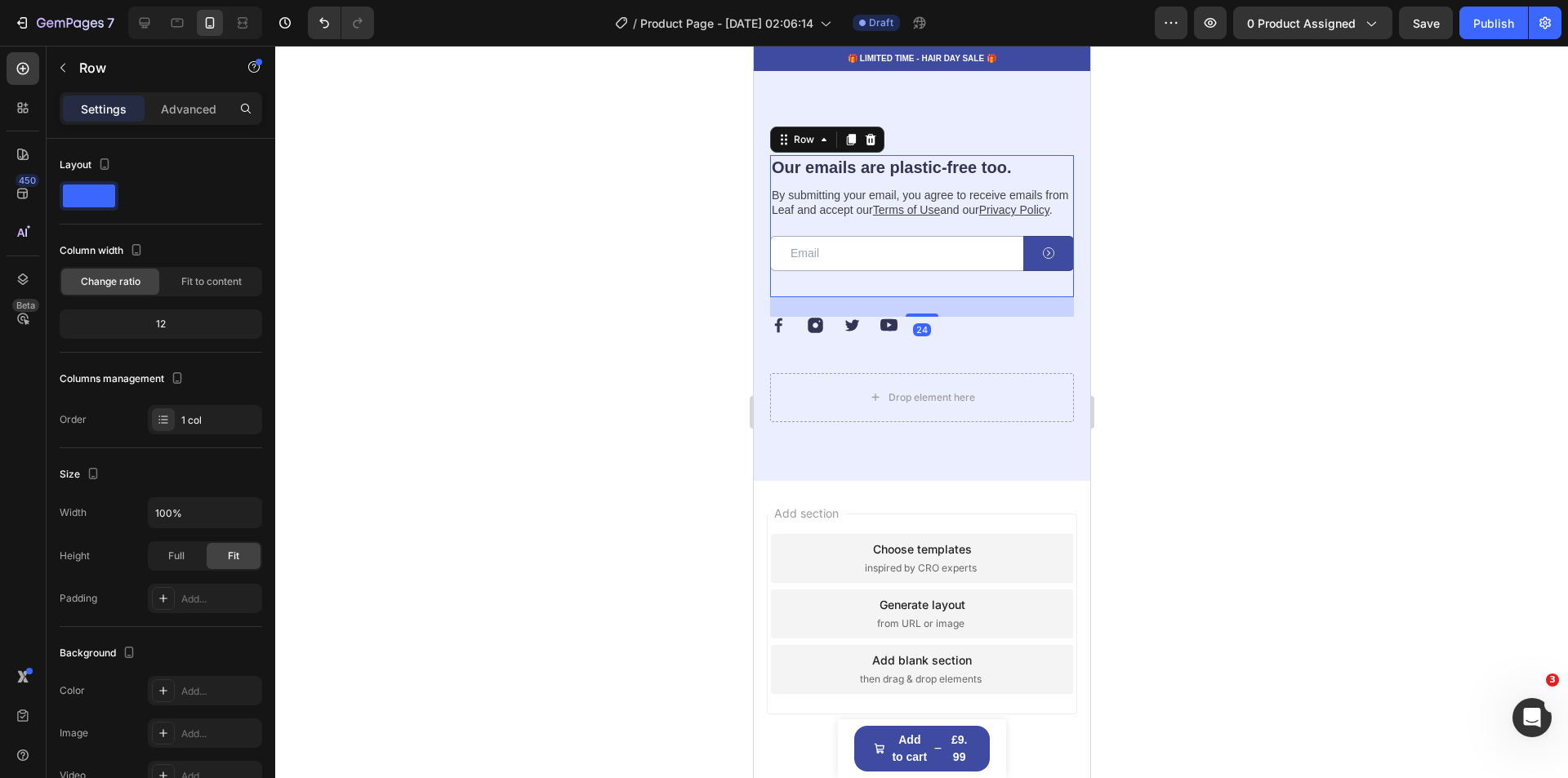
click at [967, 296] on div "Our emails are plastic-free too. Heading By submitting your email, you agree to…" at bounding box center [920, 225] width 303 height 141
click at [980, 334] on div "Image Image Image Image Row" at bounding box center [920, 325] width 303 height 17
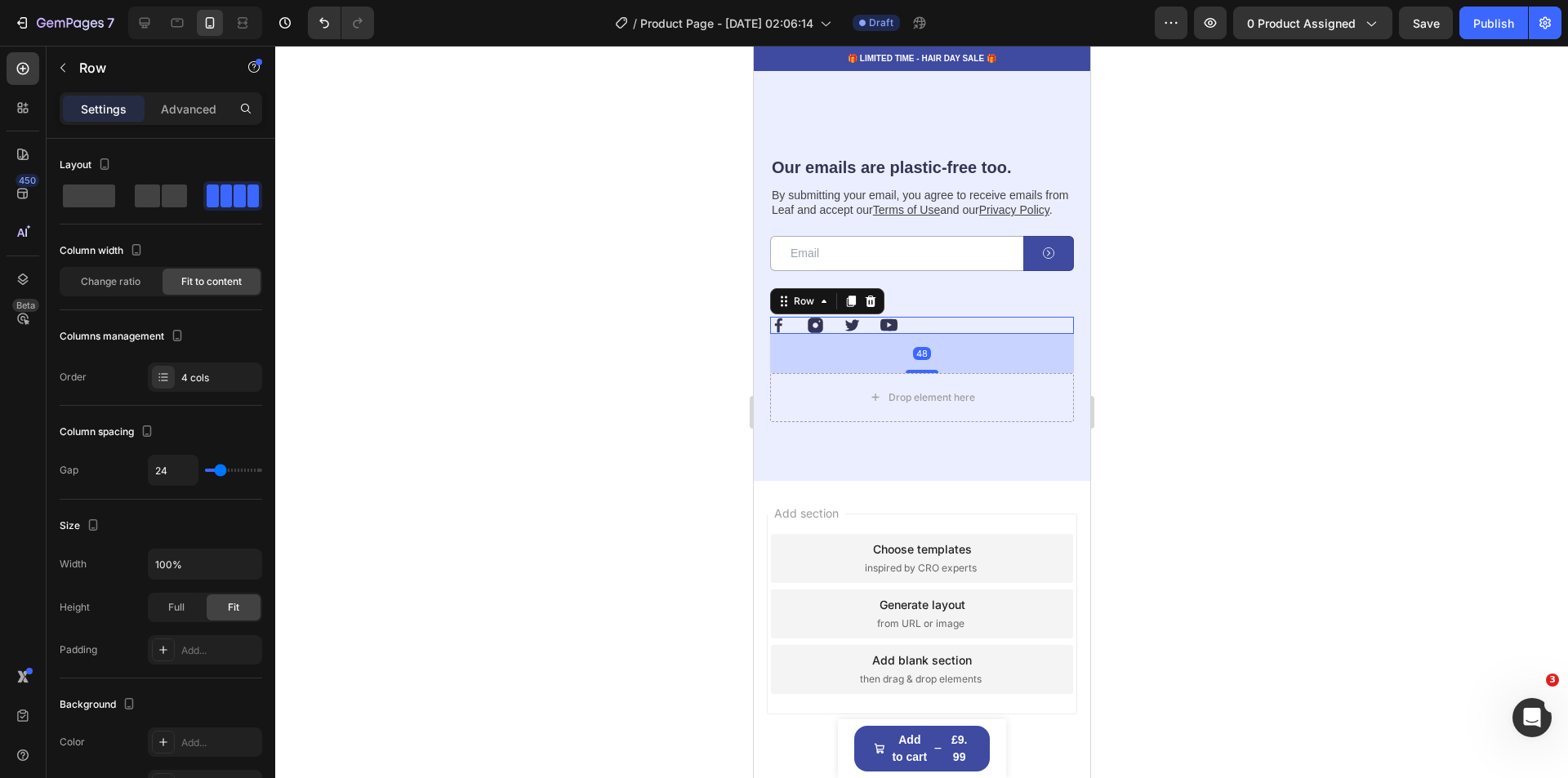
click at [997, 372] on div "48" at bounding box center [920, 353] width 303 height 39
click at [1000, 399] on div "Drop element here" at bounding box center [920, 397] width 303 height 49
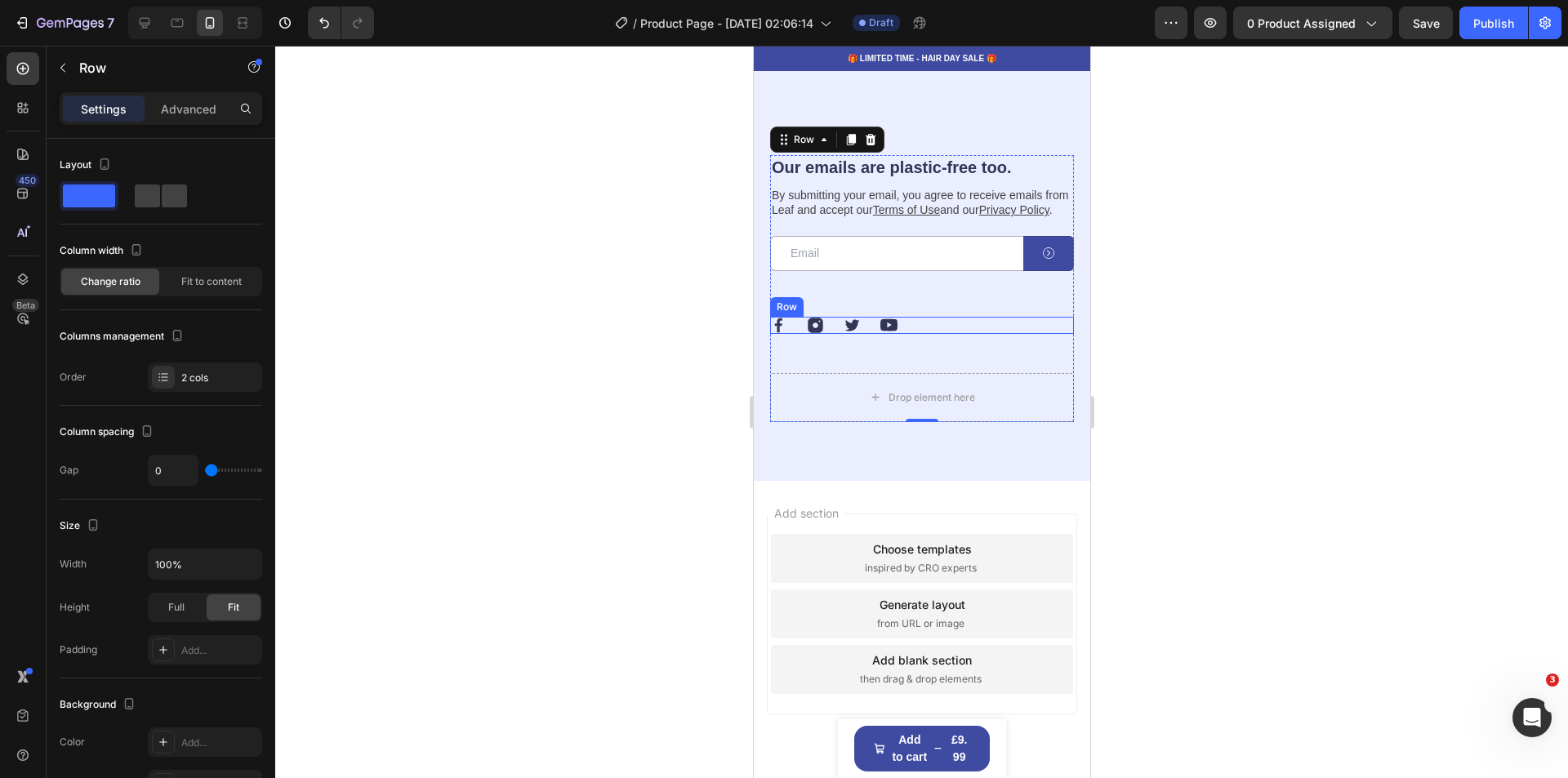
click at [936, 334] on div "Image Image Image Image Row" at bounding box center [920, 325] width 303 height 17
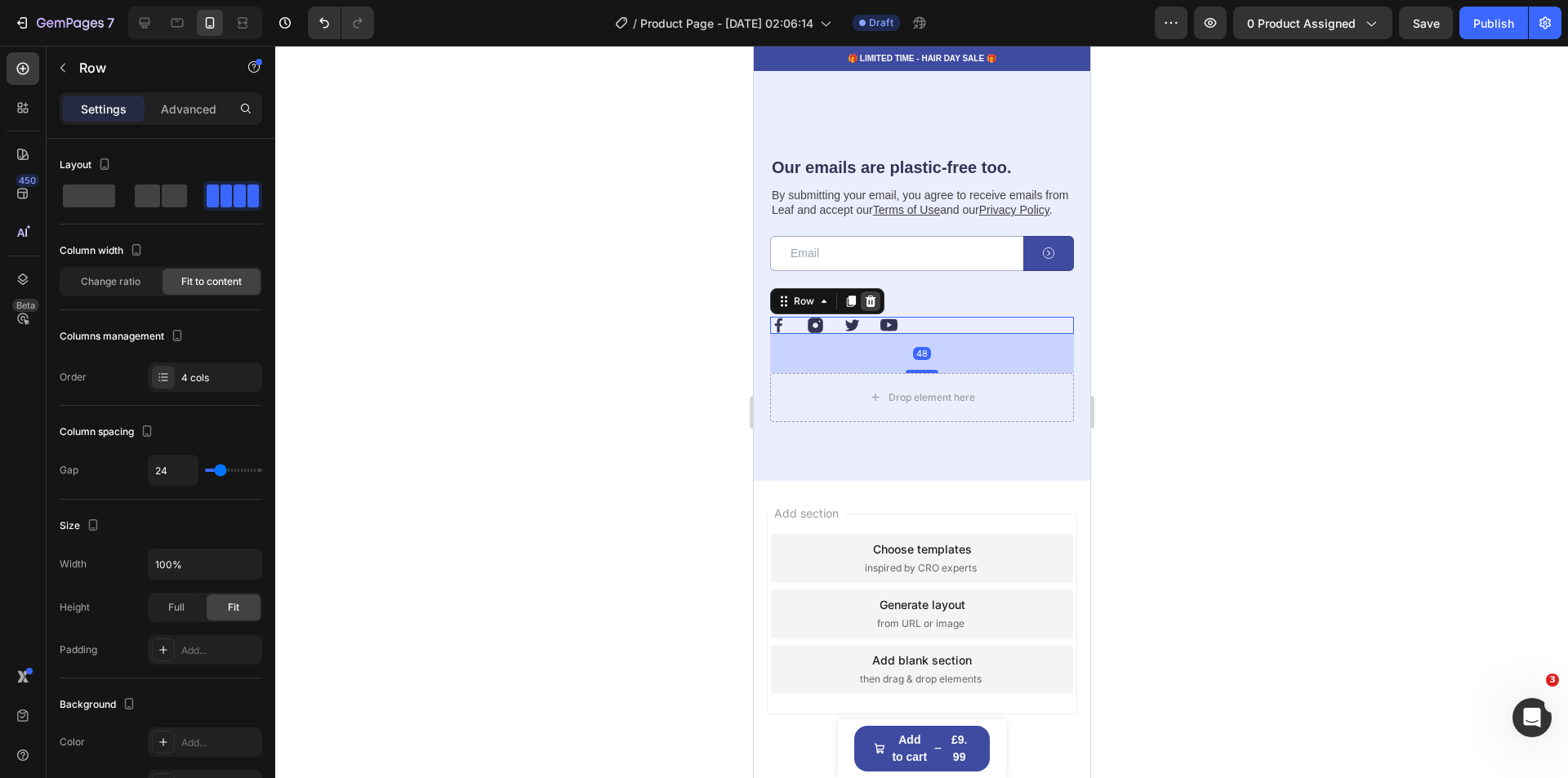
click at [871, 307] on icon at bounding box center [869, 301] width 10 height 11
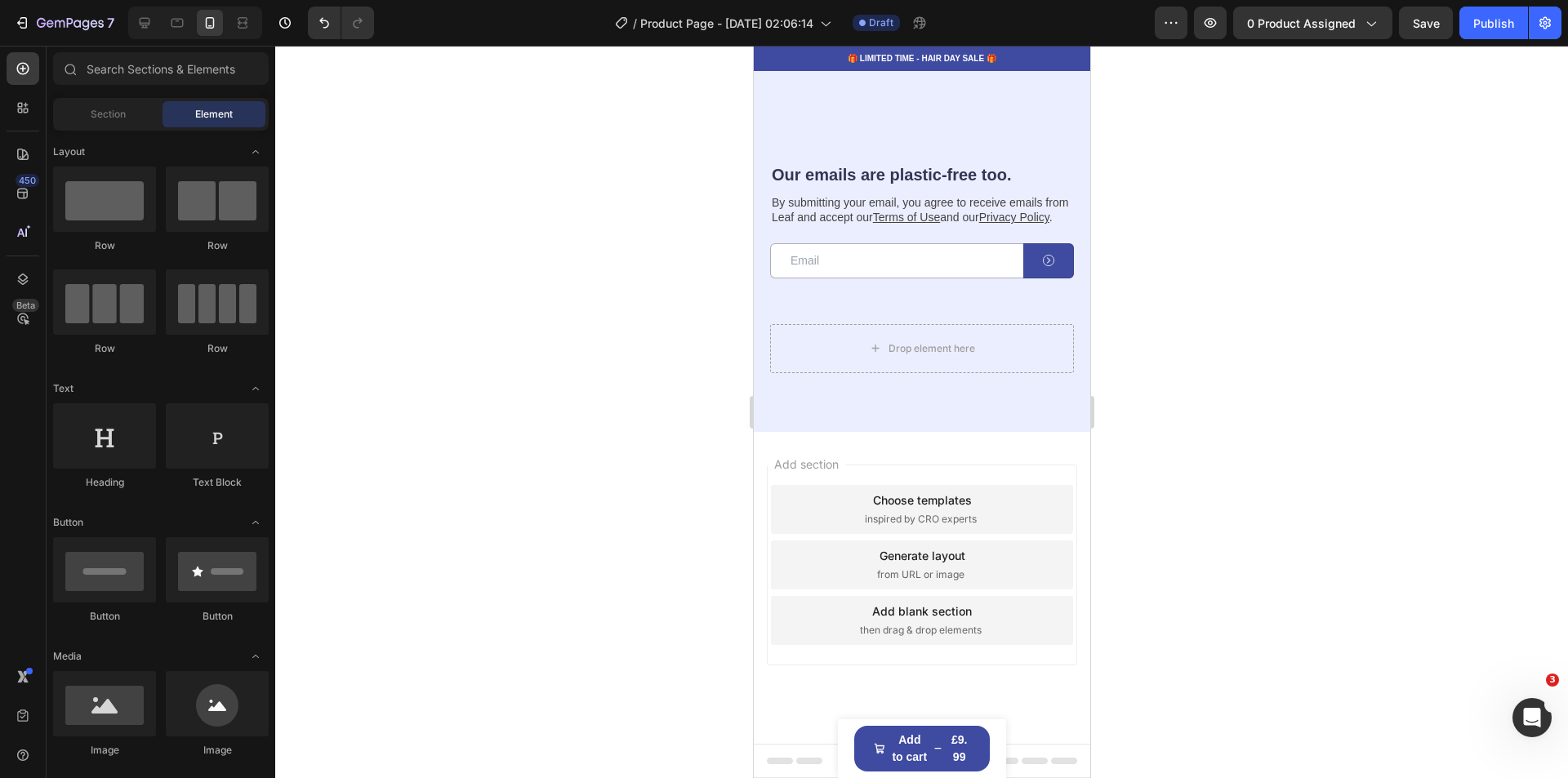
click at [1382, 363] on div at bounding box center [921, 411] width 1292 height 732
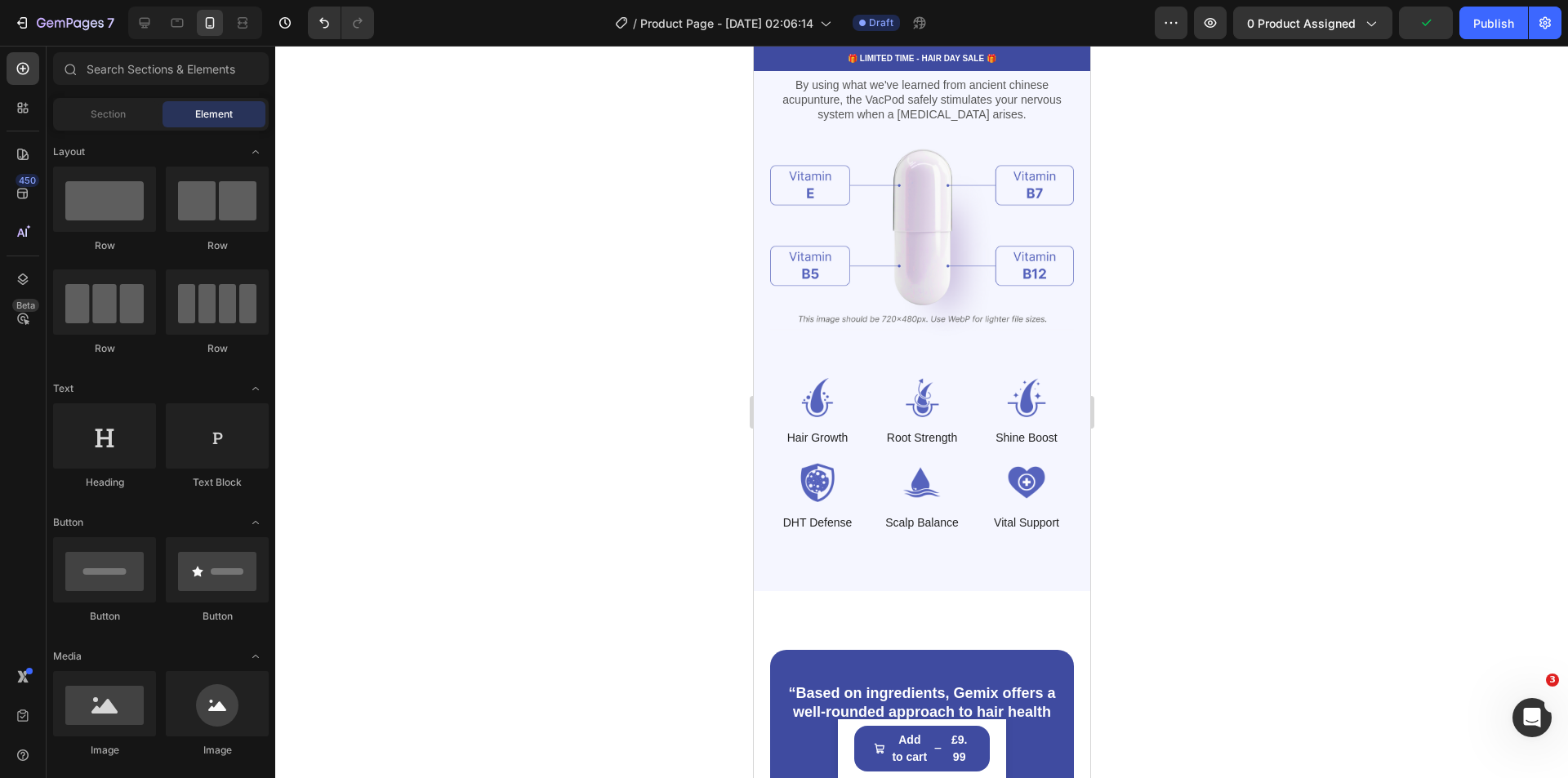
scroll to position [1680, 0]
click at [1428, 21] on icon "button" at bounding box center [1426, 23] width 17 height 17
